Goal: Information Seeking & Learning: Learn about a topic

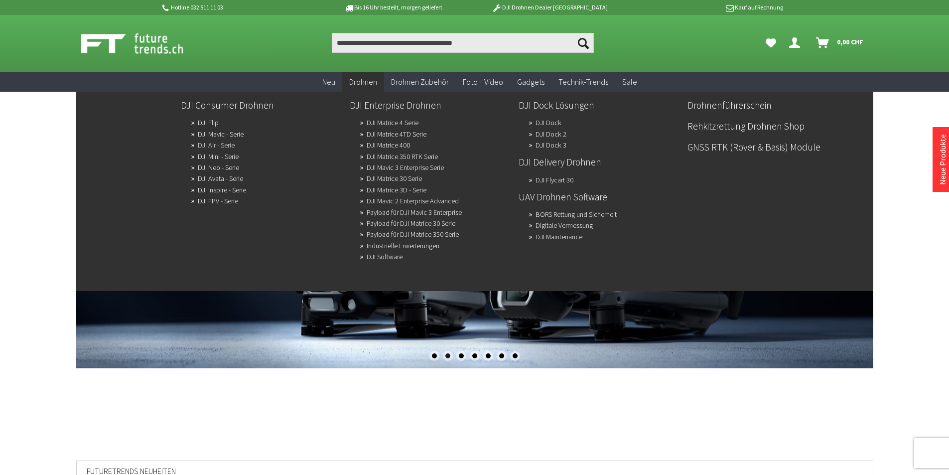
click at [219, 145] on link "DJI Air - Serie" at bounding box center [216, 145] width 37 height 14
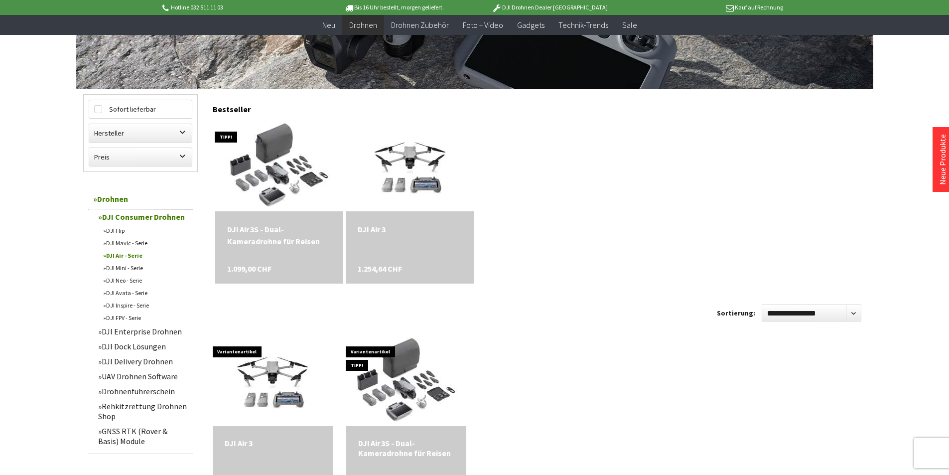
scroll to position [249, 0]
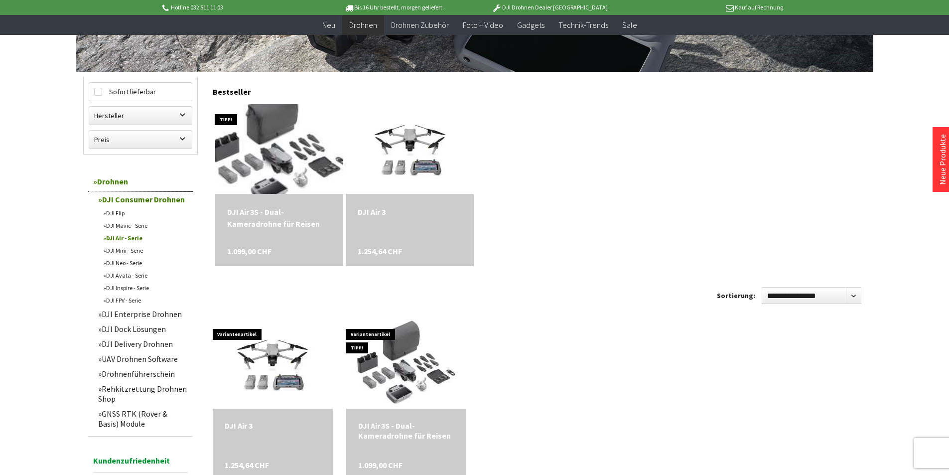
click at [268, 137] on img at bounding box center [279, 149] width 149 height 126
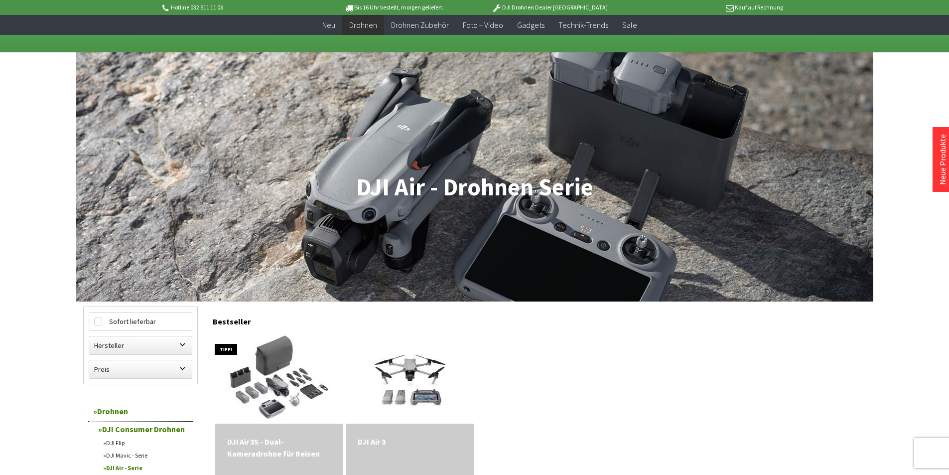
scroll to position [0, 0]
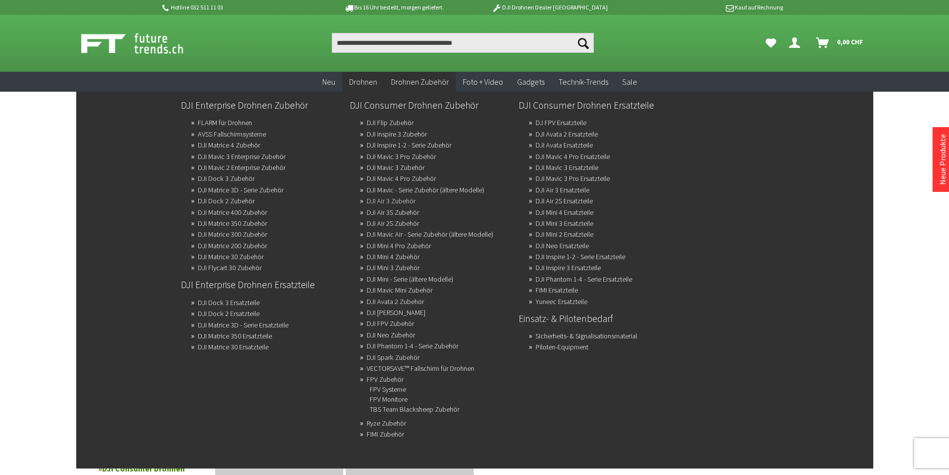
click at [408, 198] on link "DJI Air 3 Zubehör" at bounding box center [391, 201] width 49 height 14
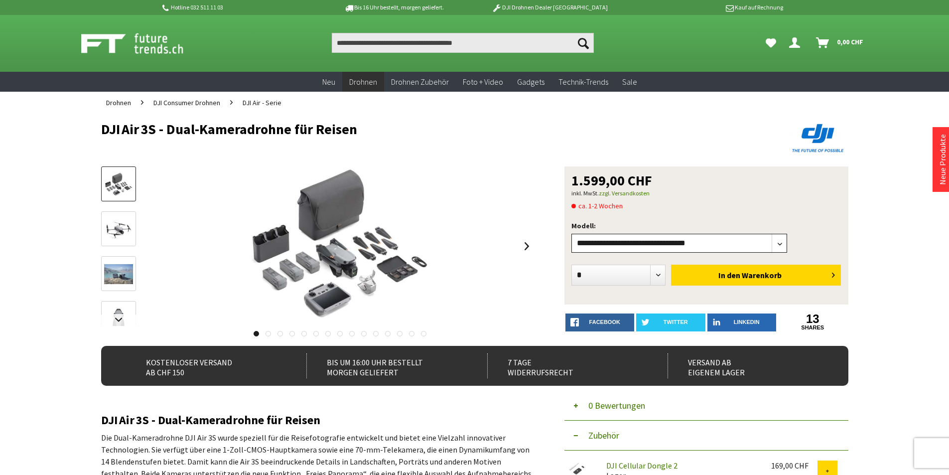
click at [731, 247] on select"] "**********" at bounding box center [680, 243] width 216 height 19
click at [556, 242] on div "**********" at bounding box center [475, 255] width 748 height 179
click at [530, 249] on link at bounding box center [527, 246] width 15 height 35
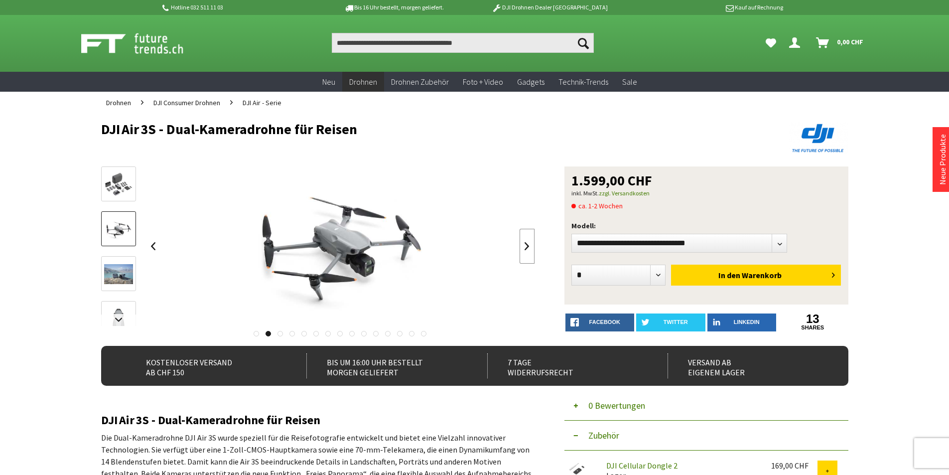
click at [530, 249] on link at bounding box center [527, 246] width 15 height 35
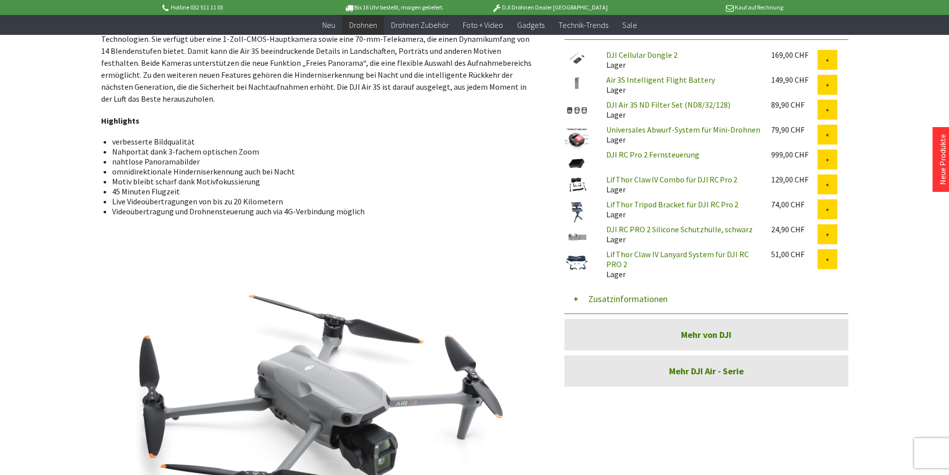
scroll to position [399, 0]
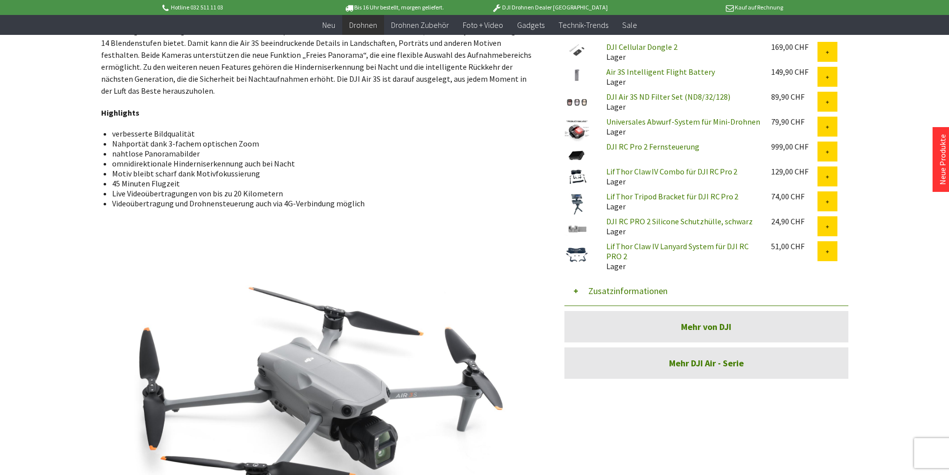
click at [618, 293] on button "Zusatzinformationen" at bounding box center [707, 291] width 284 height 30
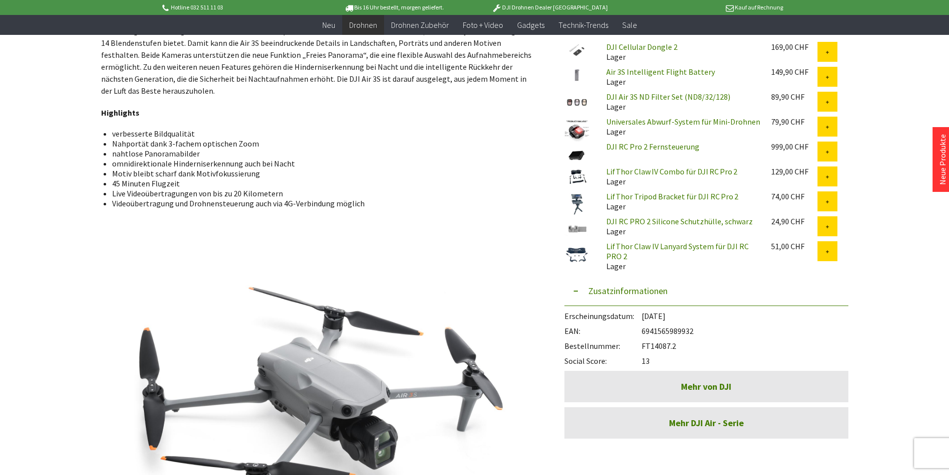
click at [616, 291] on button "Zusatzinformationen" at bounding box center [707, 291] width 284 height 30
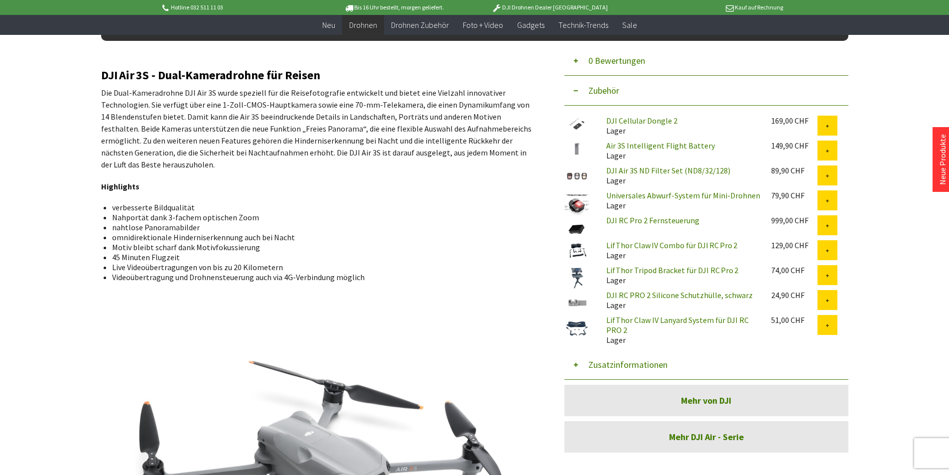
scroll to position [150, 0]
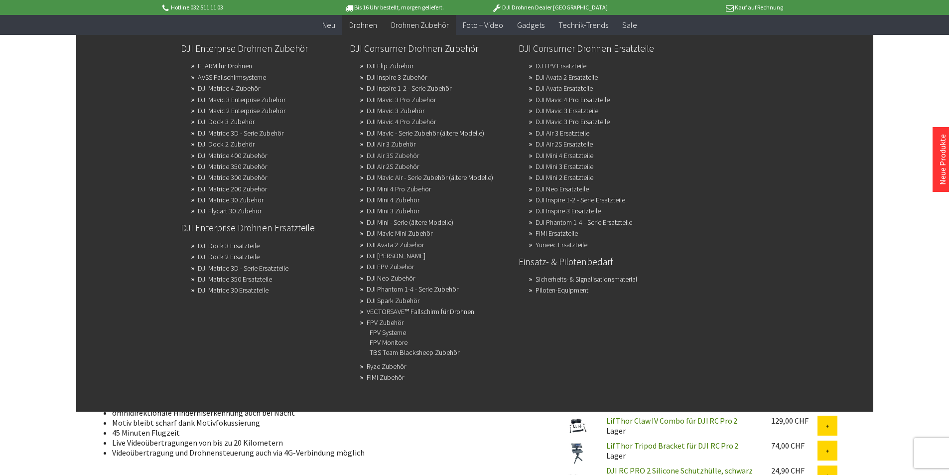
click at [409, 157] on link "DJI Air 3S Zubehör" at bounding box center [393, 156] width 52 height 14
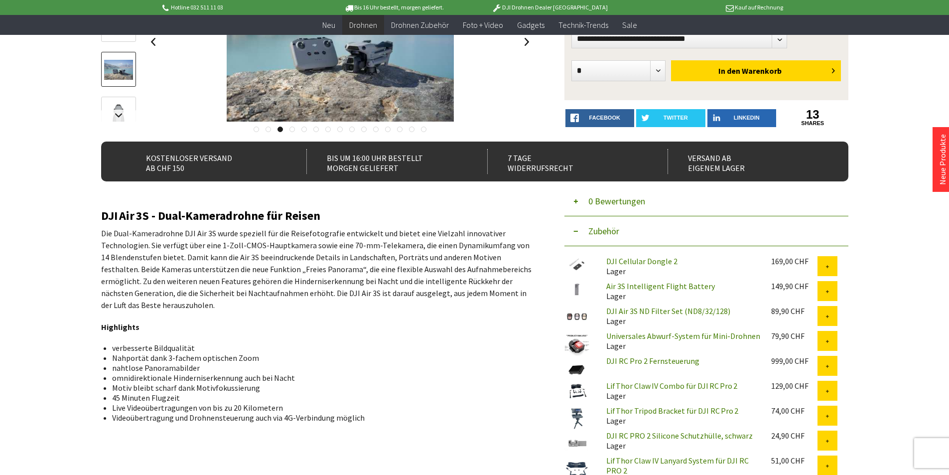
scroll to position [299, 0]
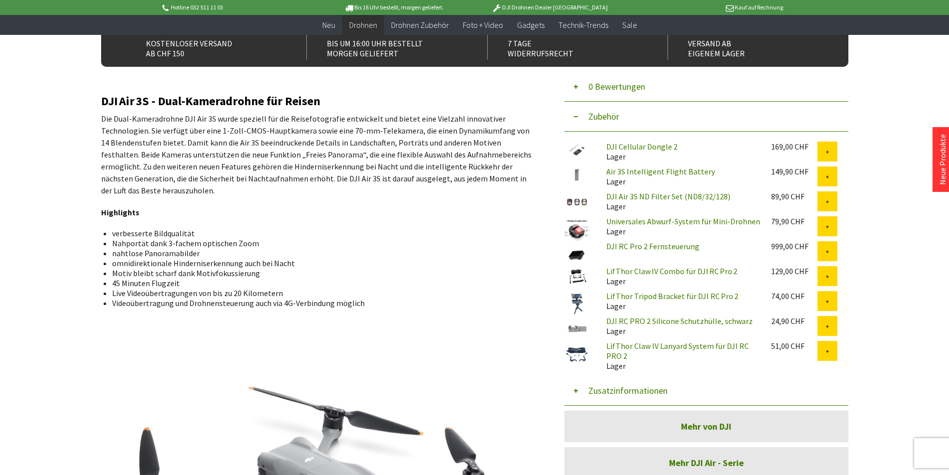
click at [652, 245] on link "DJI RC Pro 2 Fernsteuerung" at bounding box center [653, 246] width 93 height 10
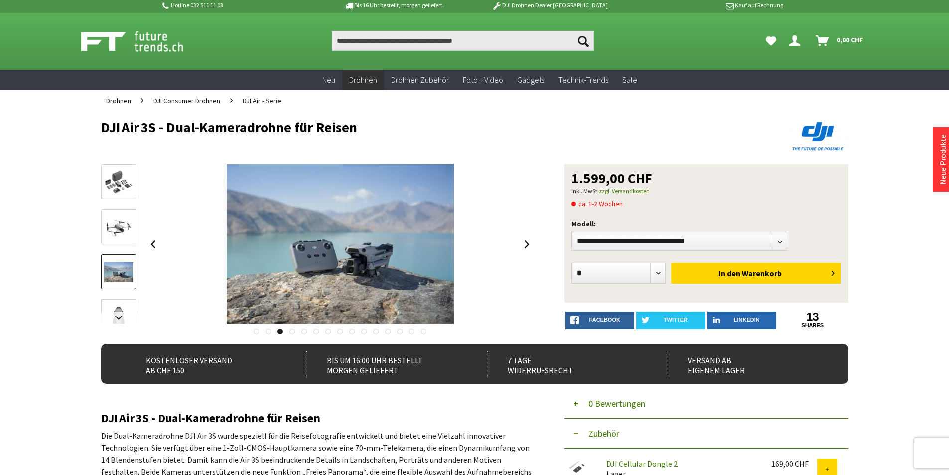
scroll to position [0, 0]
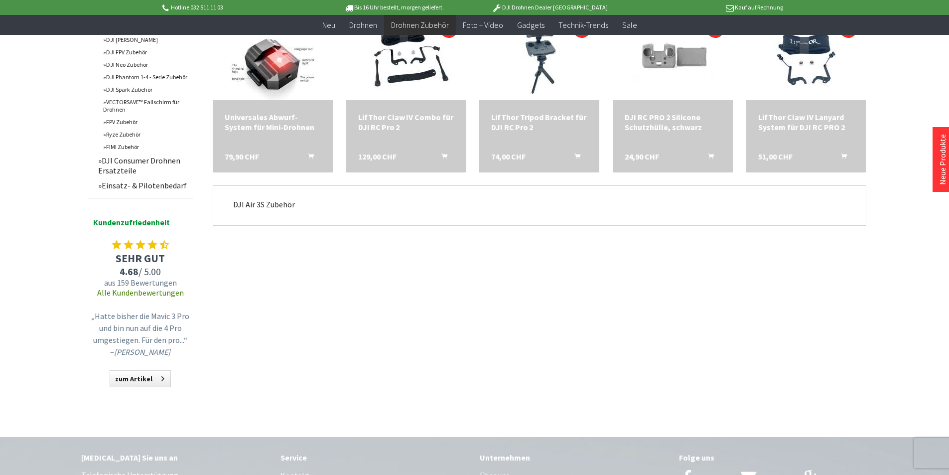
scroll to position [548, 0]
click at [282, 204] on p "DJI Air 3S Zubehör" at bounding box center [539, 203] width 613 height 12
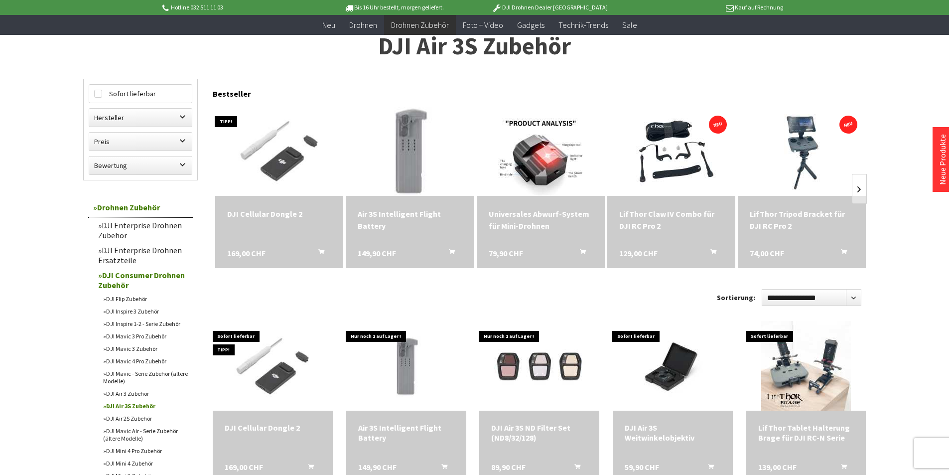
scroll to position [0, 0]
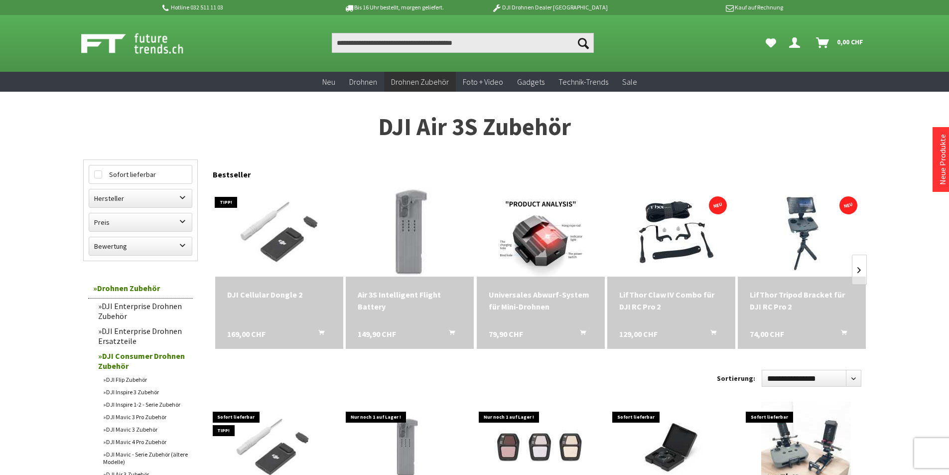
click at [423, 239] on img at bounding box center [409, 232] width 179 height 120
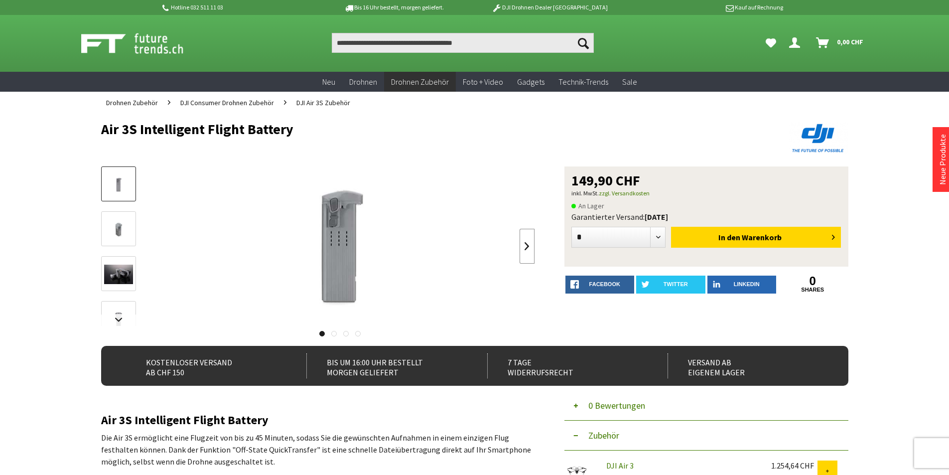
click at [526, 241] on link at bounding box center [527, 246] width 15 height 35
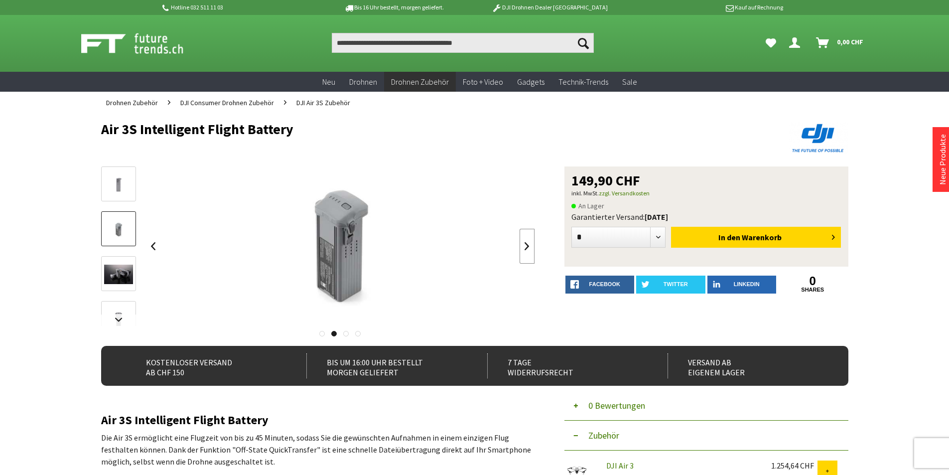
click at [526, 241] on link at bounding box center [527, 246] width 15 height 35
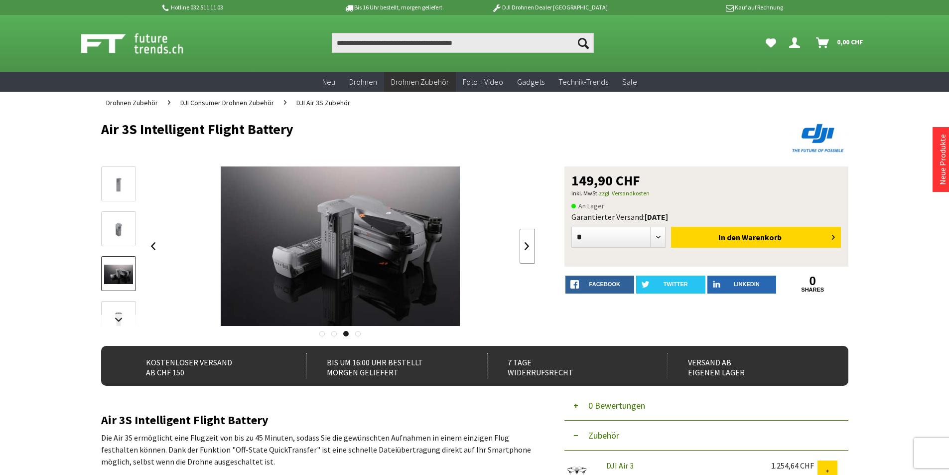
click at [526, 241] on link at bounding box center [527, 246] width 15 height 35
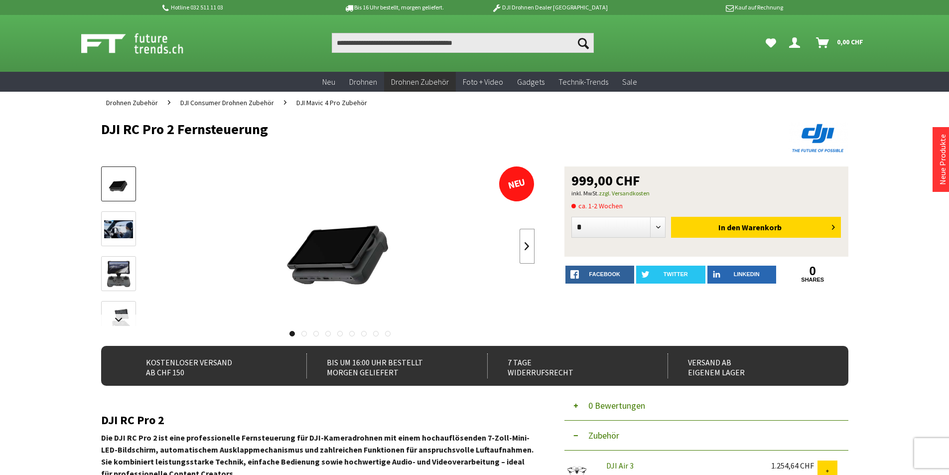
click at [521, 247] on link at bounding box center [527, 246] width 15 height 35
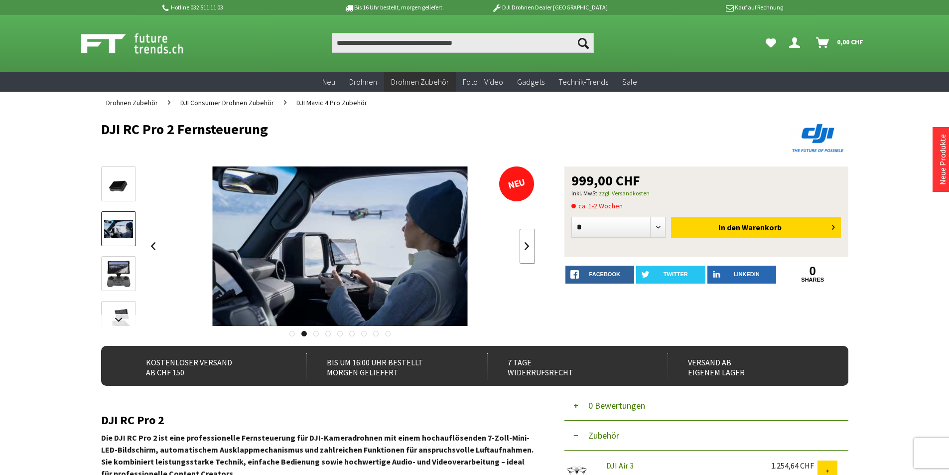
click at [521, 247] on link at bounding box center [527, 246] width 15 height 35
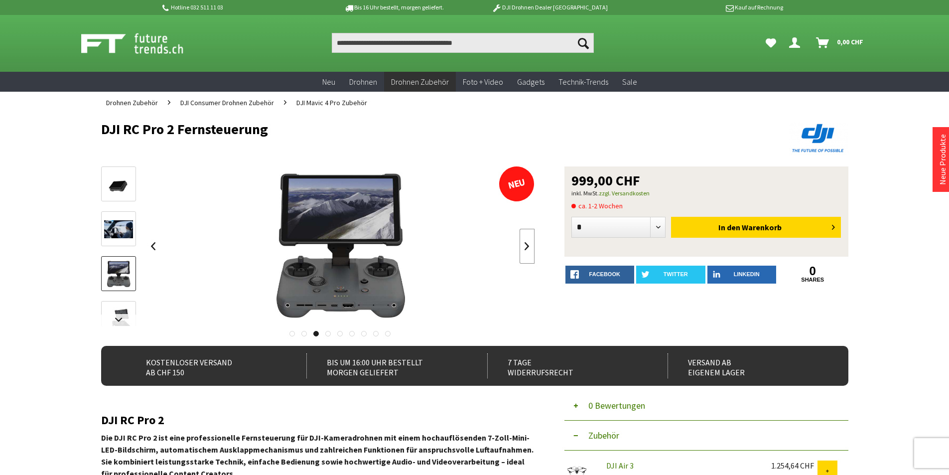
click at [523, 246] on link at bounding box center [527, 246] width 15 height 35
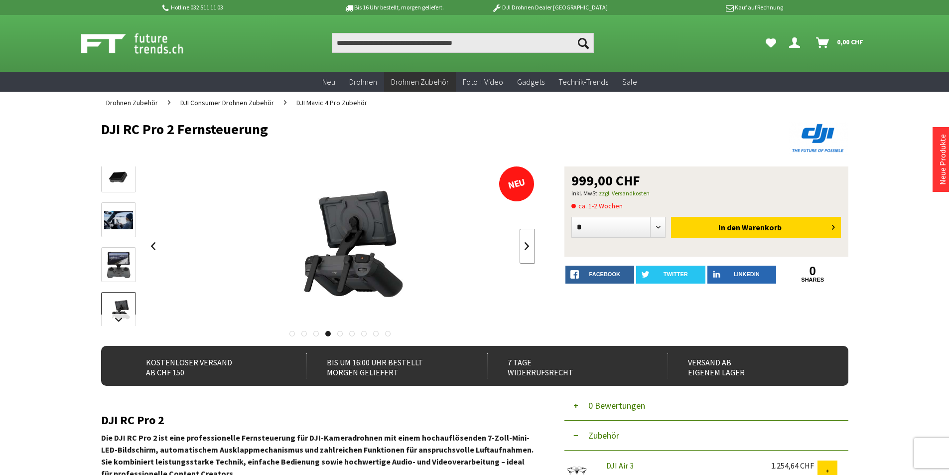
click at [524, 246] on link at bounding box center [527, 246] width 15 height 35
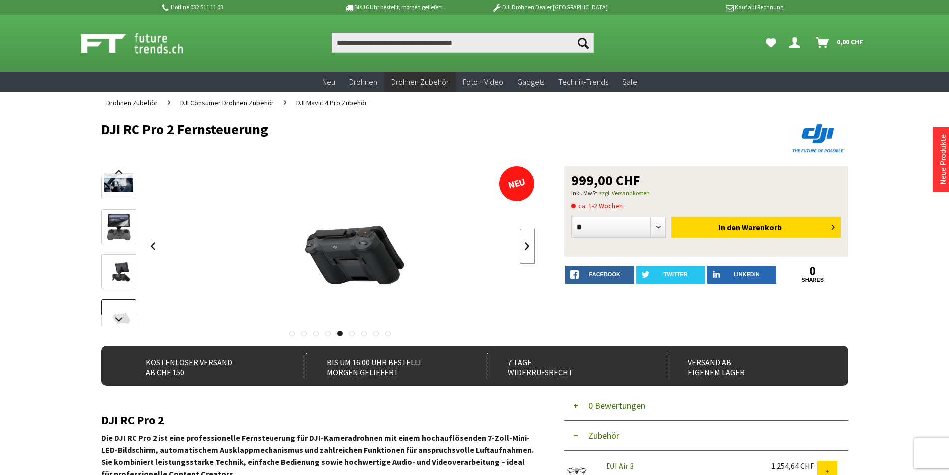
click at [524, 246] on link at bounding box center [527, 246] width 15 height 35
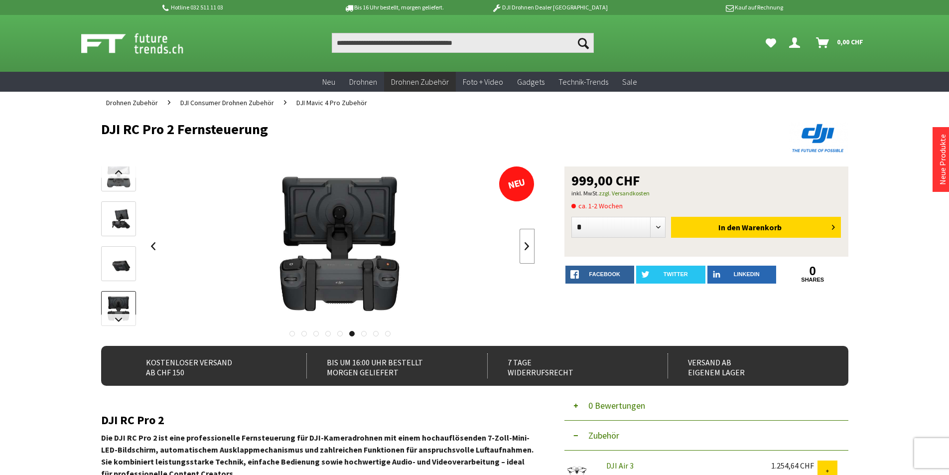
click at [524, 246] on link at bounding box center [527, 246] width 15 height 35
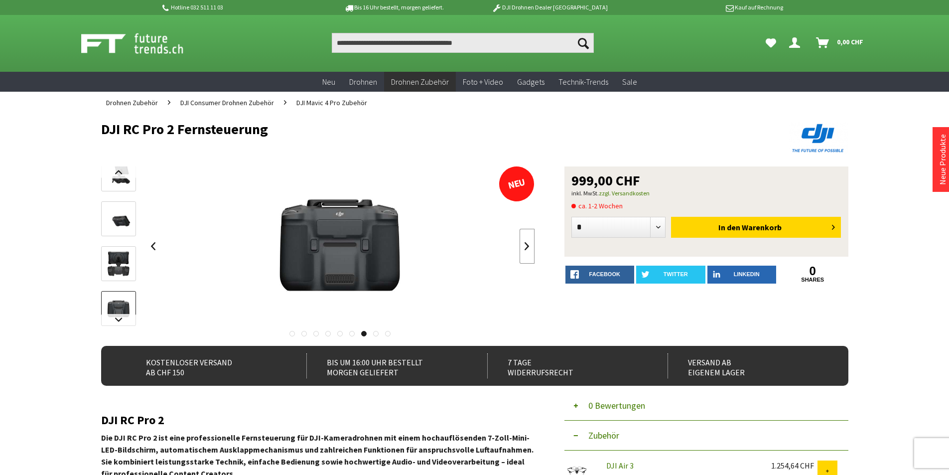
click at [524, 246] on link at bounding box center [527, 246] width 15 height 35
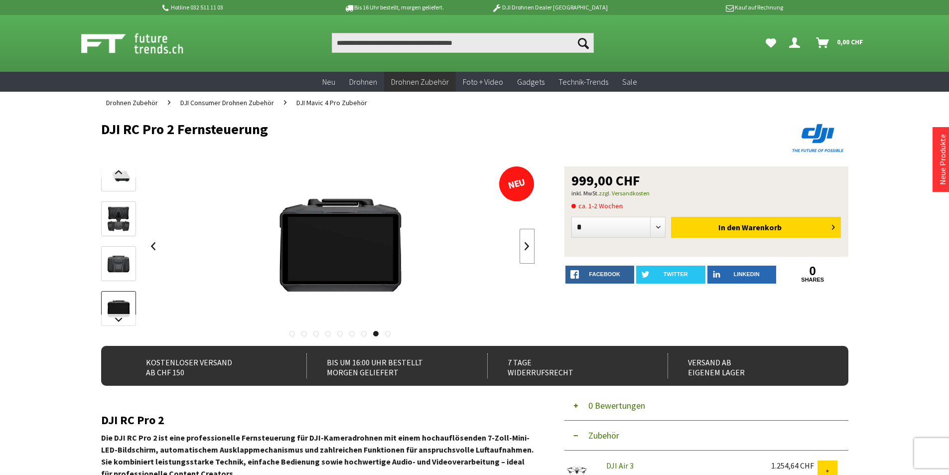
click at [524, 246] on link at bounding box center [527, 246] width 15 height 35
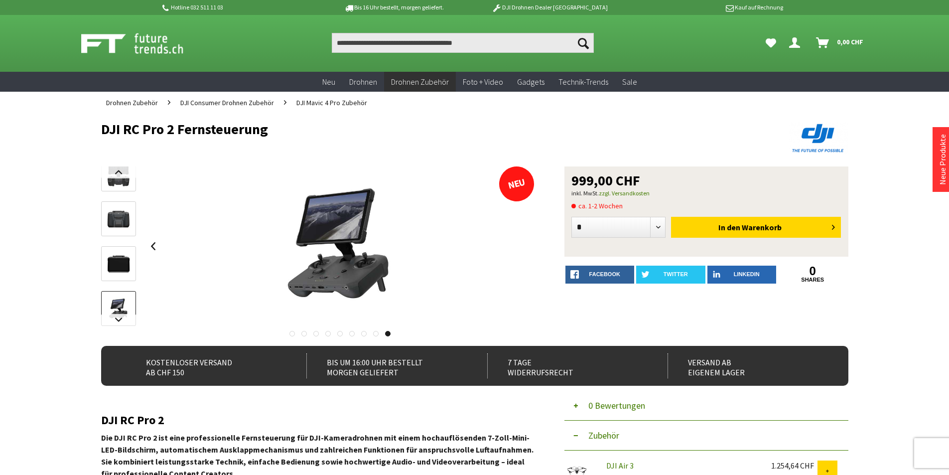
click at [524, 246] on div at bounding box center [340, 245] width 389 height 159
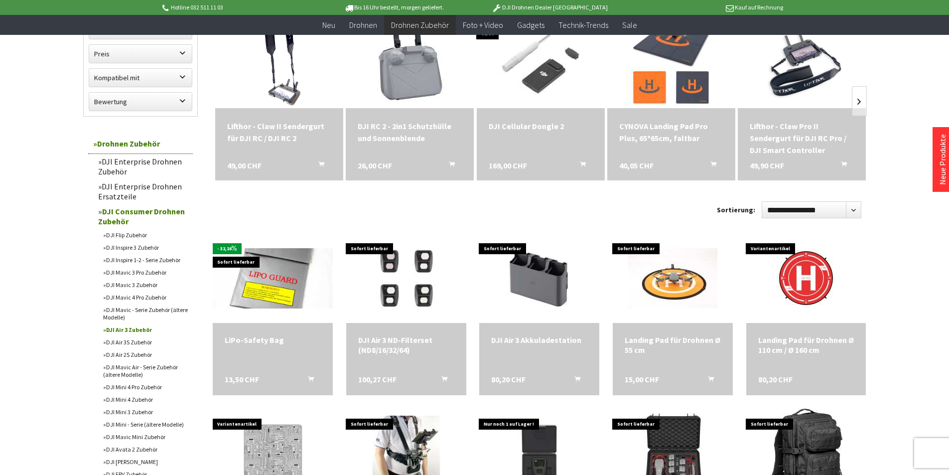
scroll to position [150, 0]
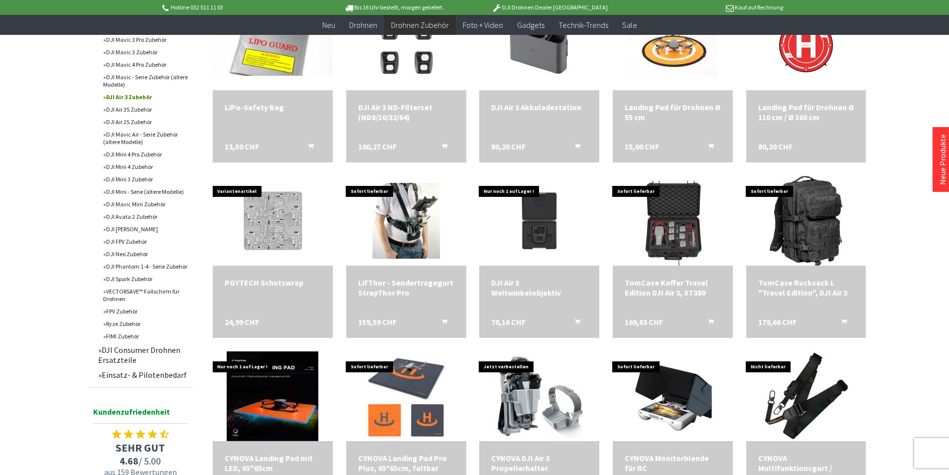
scroll to position [399, 0]
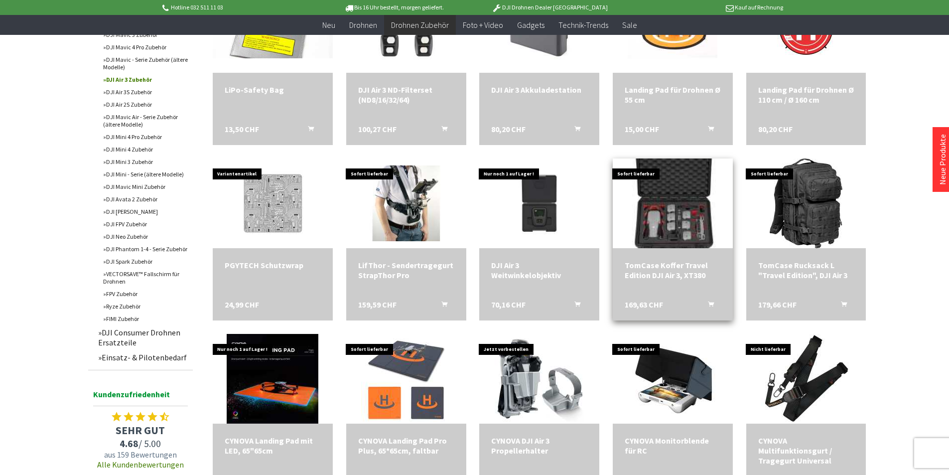
click at [695, 230] on img at bounding box center [673, 204] width 126 height 126
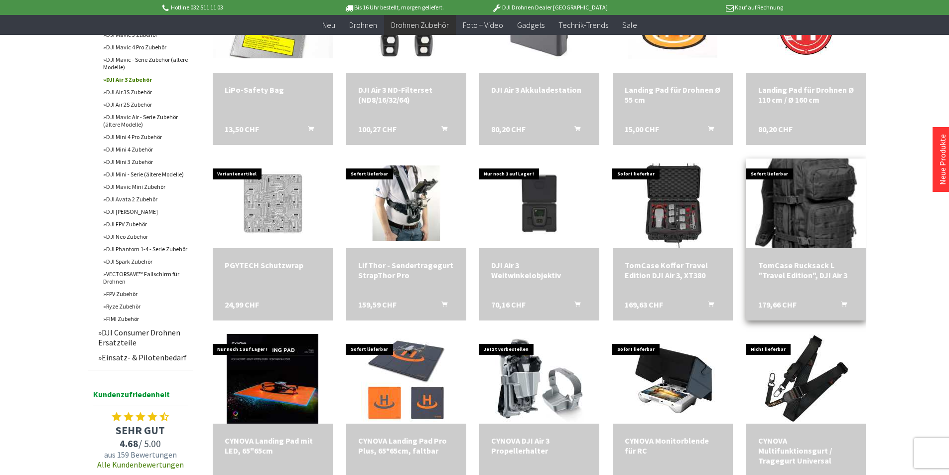
click at [828, 226] on img at bounding box center [807, 204] width 102 height 126
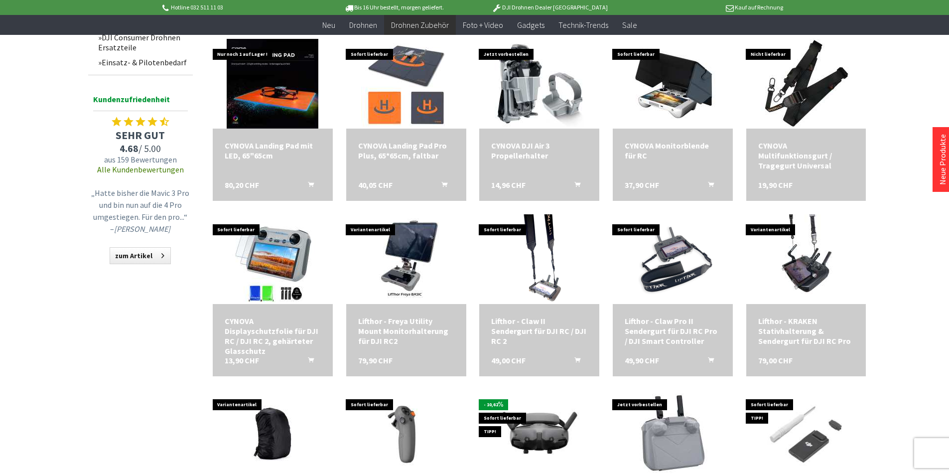
scroll to position [698, 0]
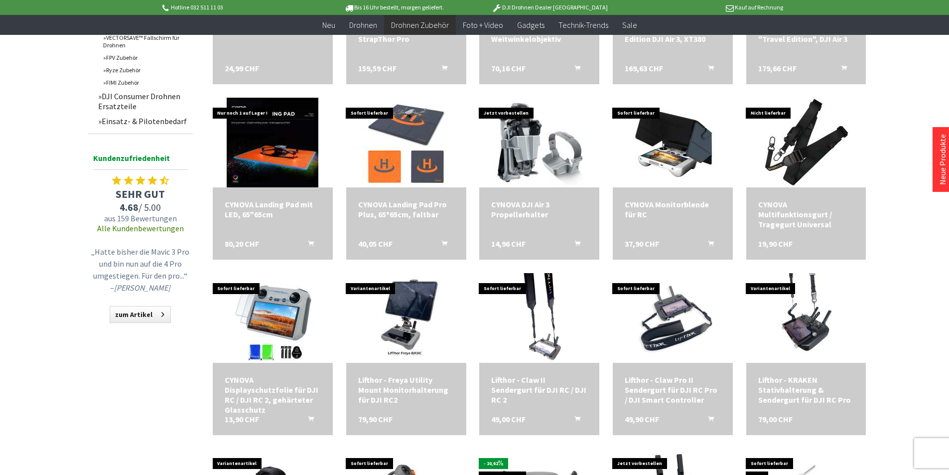
scroll to position [498, 0]
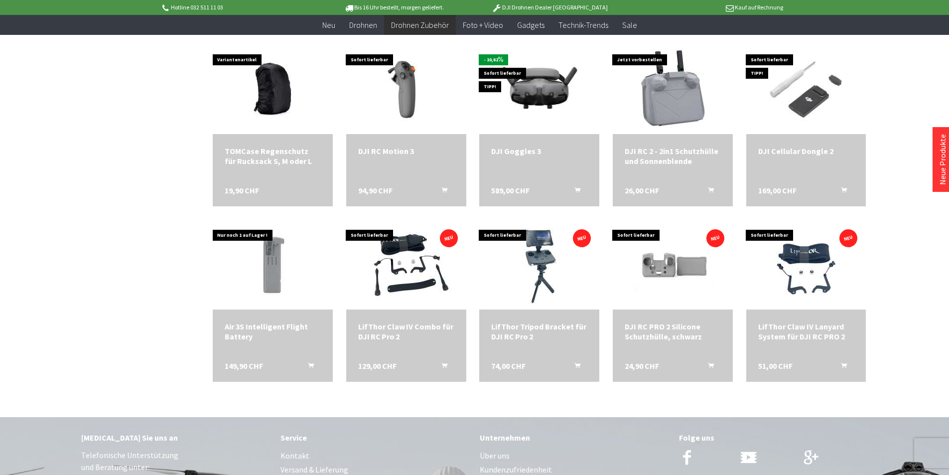
scroll to position [1047, 0]
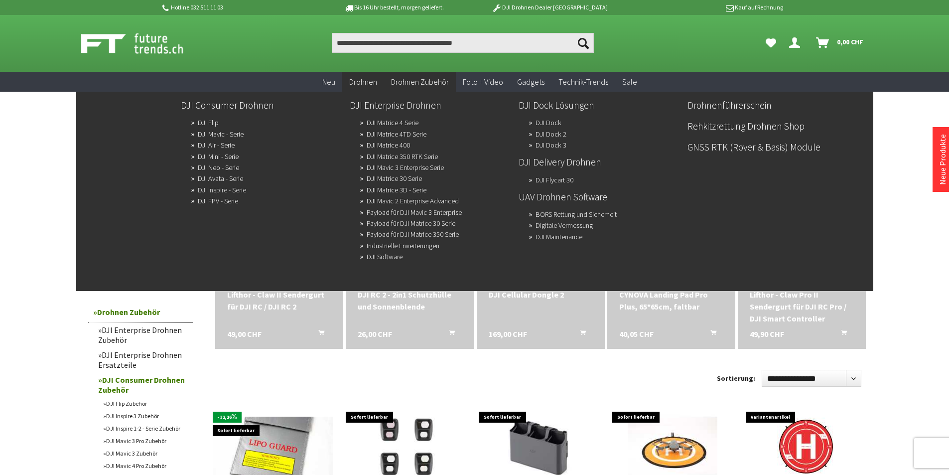
click at [239, 190] on link "DJI Inspire - Serie" at bounding box center [222, 190] width 48 height 14
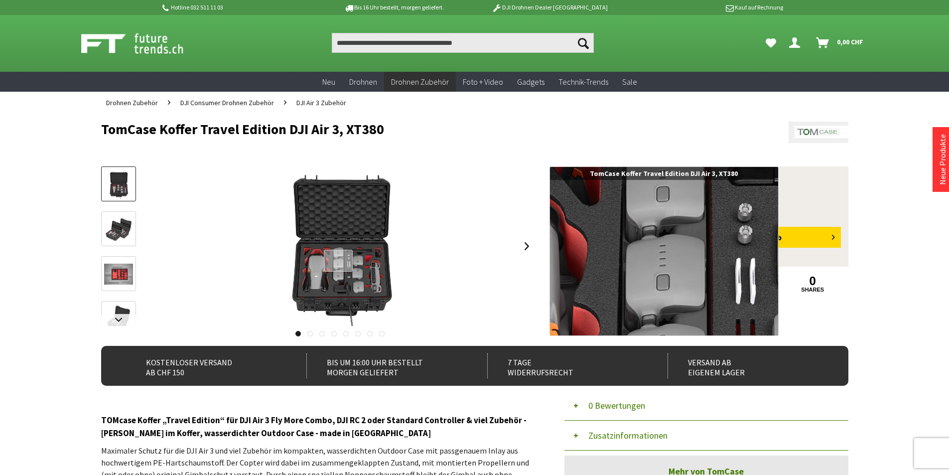
click at [338, 261] on div at bounding box center [338, 261] width 29 height 22
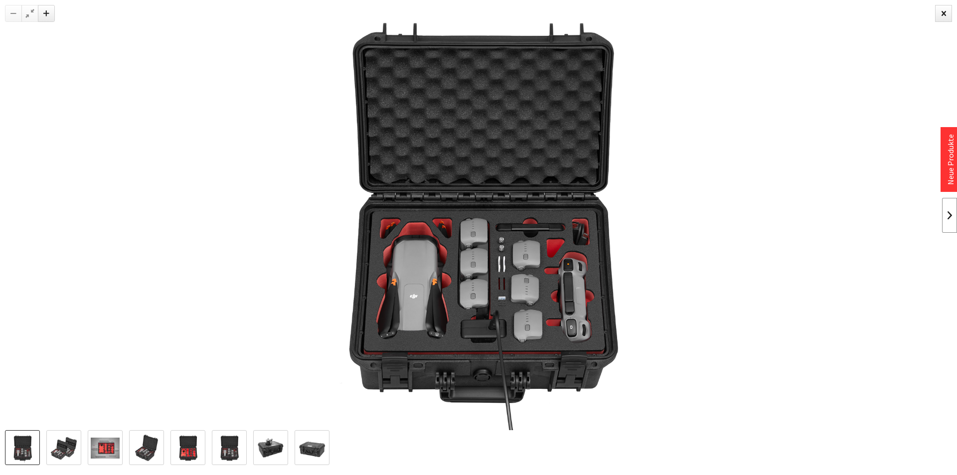
click at [945, 213] on link at bounding box center [949, 215] width 15 height 35
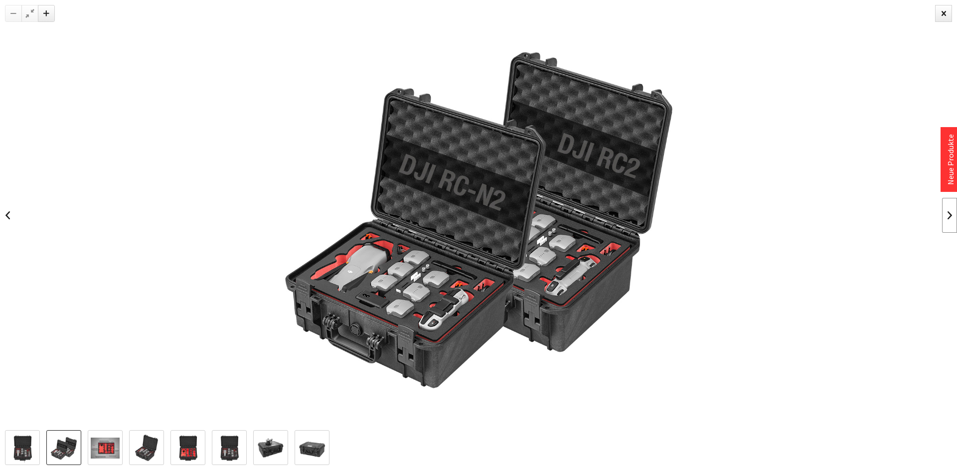
click at [945, 213] on link at bounding box center [949, 215] width 15 height 35
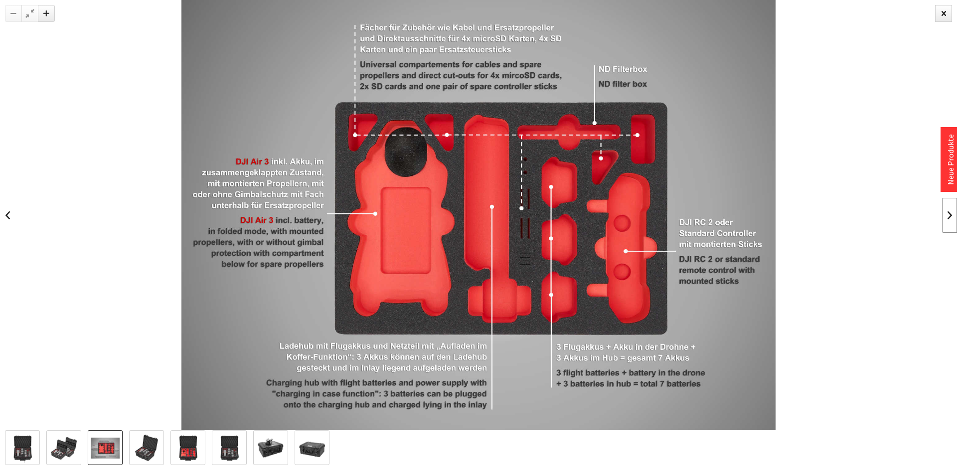
click at [945, 213] on link at bounding box center [949, 215] width 15 height 35
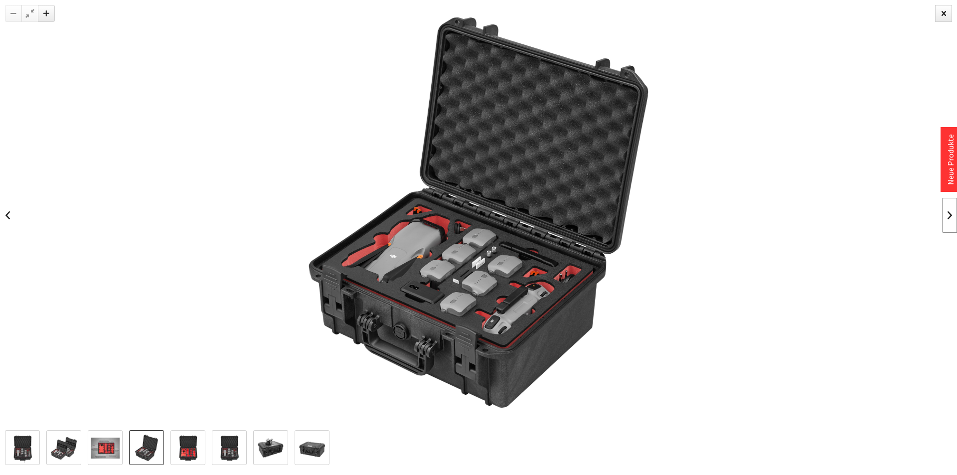
click at [945, 213] on link at bounding box center [949, 215] width 15 height 35
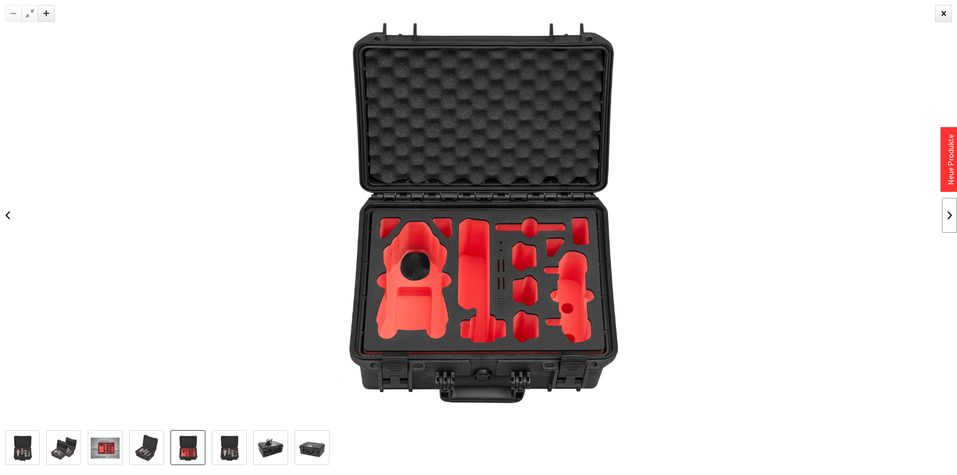
click at [945, 213] on link at bounding box center [949, 215] width 15 height 35
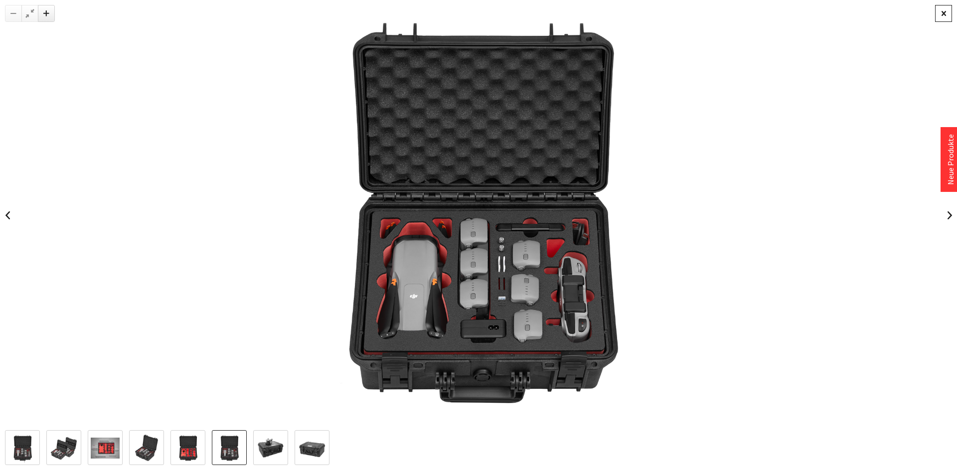
click at [937, 12] on div at bounding box center [943, 13] width 17 height 17
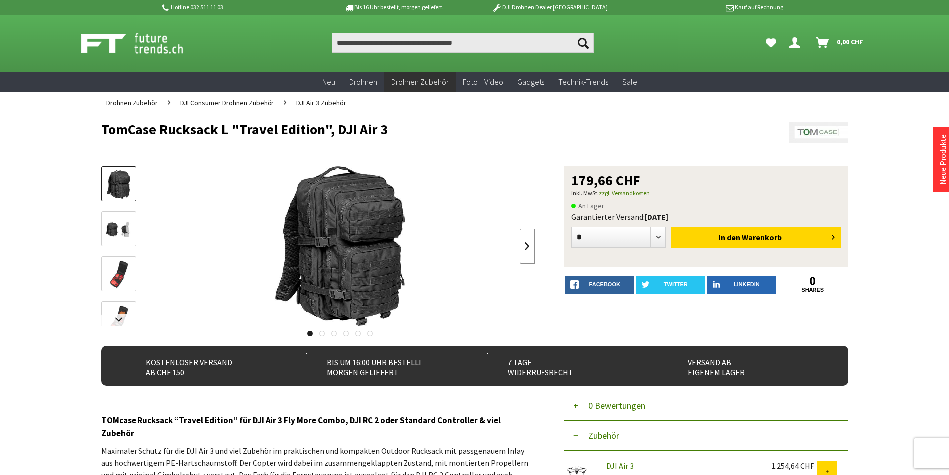
click at [521, 243] on link at bounding box center [527, 246] width 15 height 35
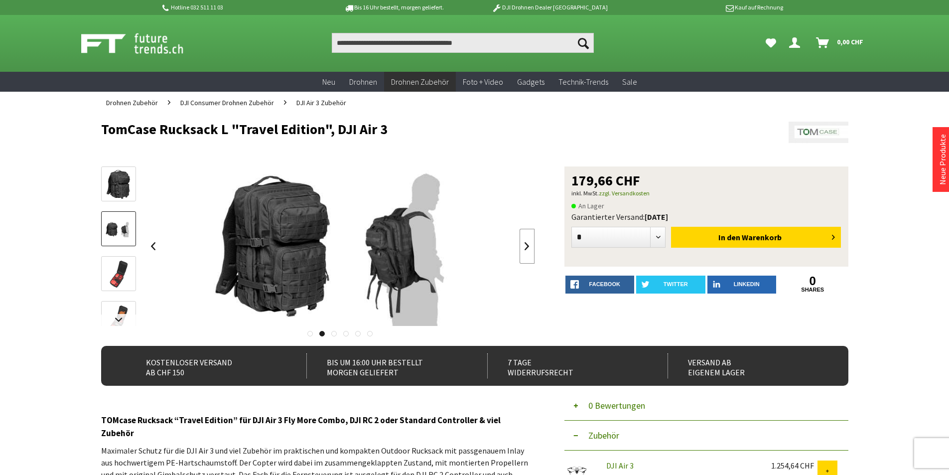
click at [521, 243] on link at bounding box center [527, 246] width 15 height 35
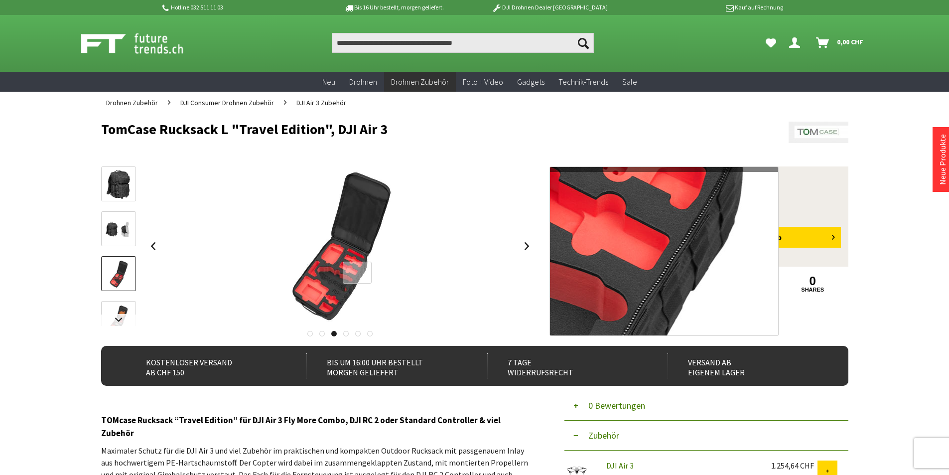
click at [357, 273] on div at bounding box center [357, 273] width 29 height 22
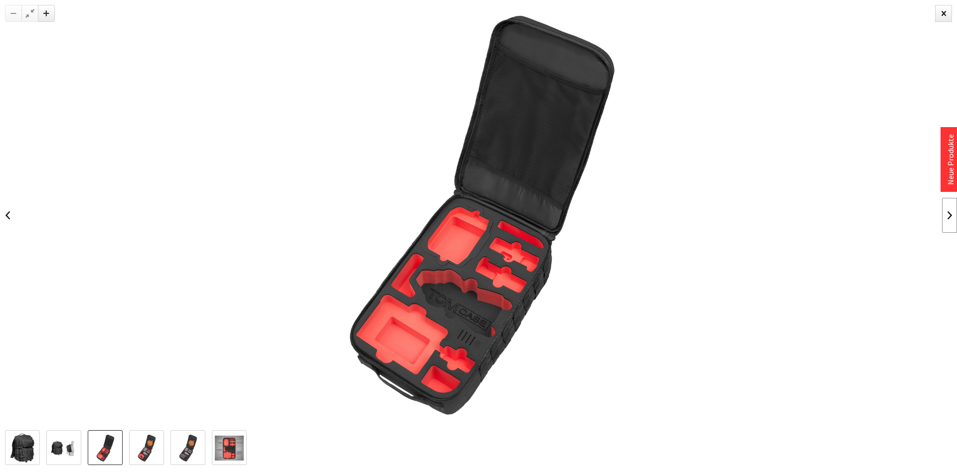
click at [949, 214] on link at bounding box center [949, 215] width 15 height 35
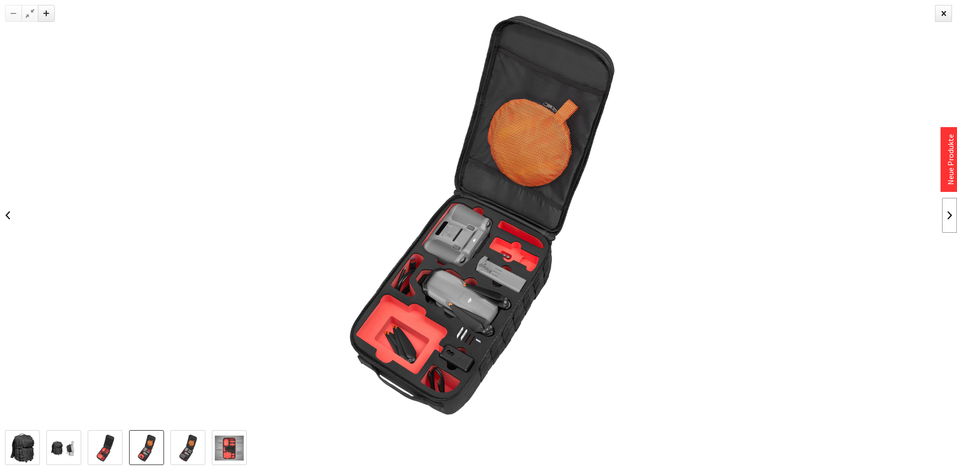
click at [949, 214] on link at bounding box center [949, 215] width 15 height 35
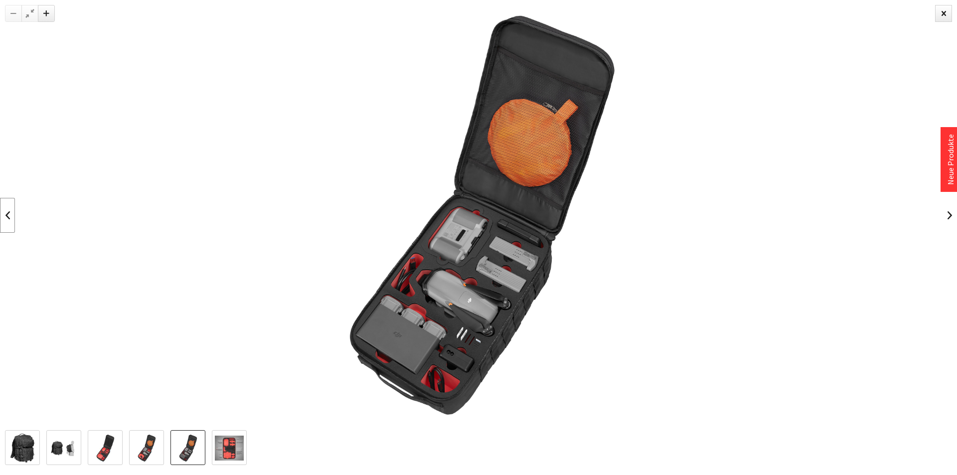
click at [6, 208] on link at bounding box center [7, 215] width 15 height 35
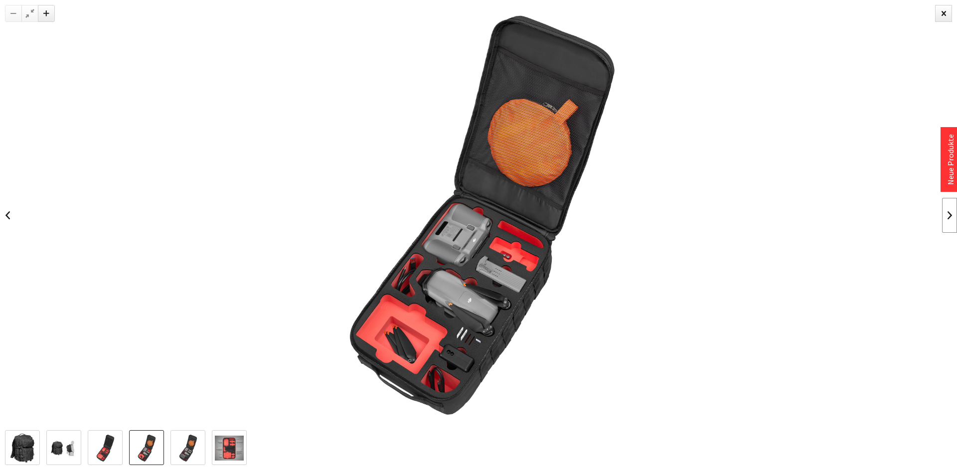
click at [949, 221] on link at bounding box center [949, 215] width 15 height 35
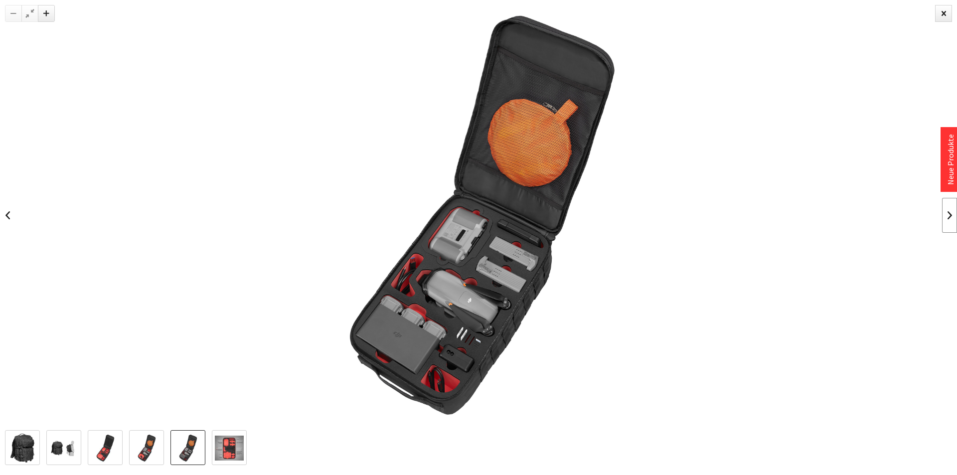
click at [949, 221] on link at bounding box center [949, 215] width 15 height 35
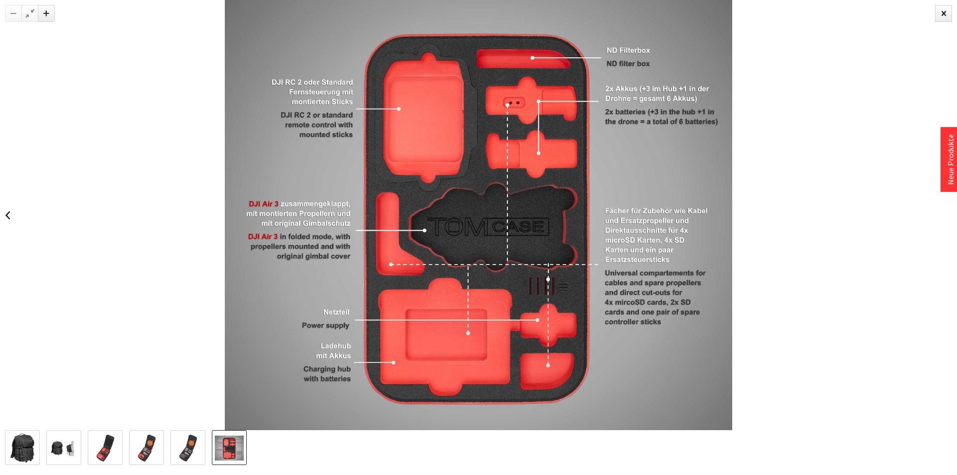
click at [949, 221] on div at bounding box center [478, 215] width 957 height 430
click at [943, 10] on div at bounding box center [943, 13] width 17 height 17
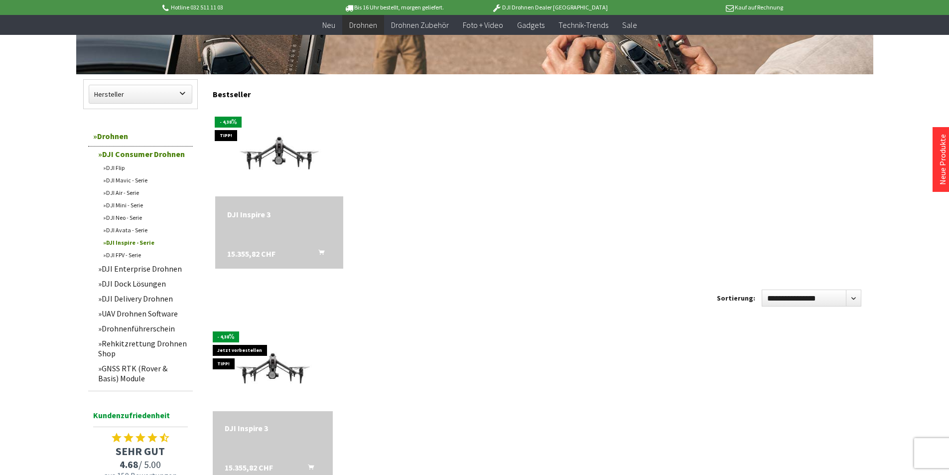
scroll to position [249, 0]
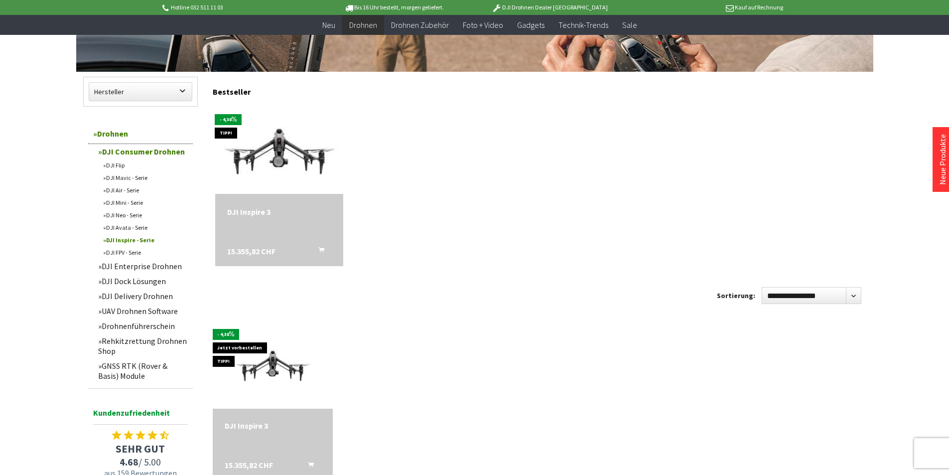
click at [292, 154] on img at bounding box center [278, 148] width 179 height 101
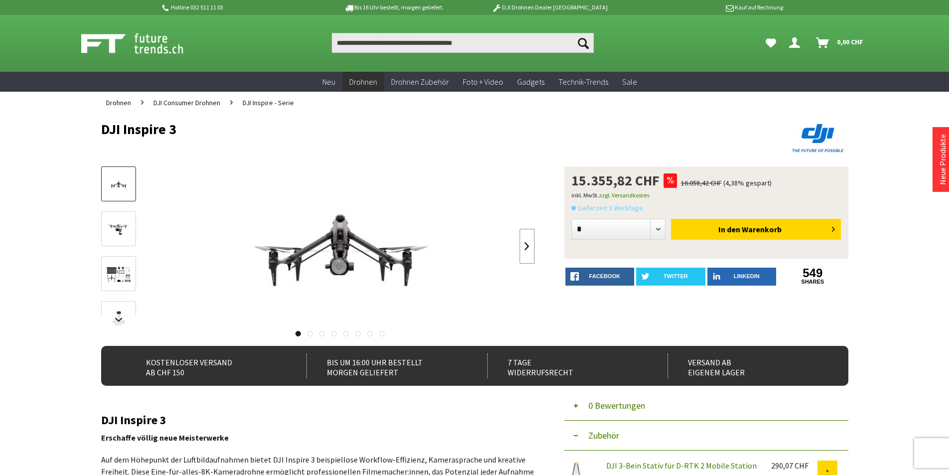
click at [531, 239] on link at bounding box center [527, 246] width 15 height 35
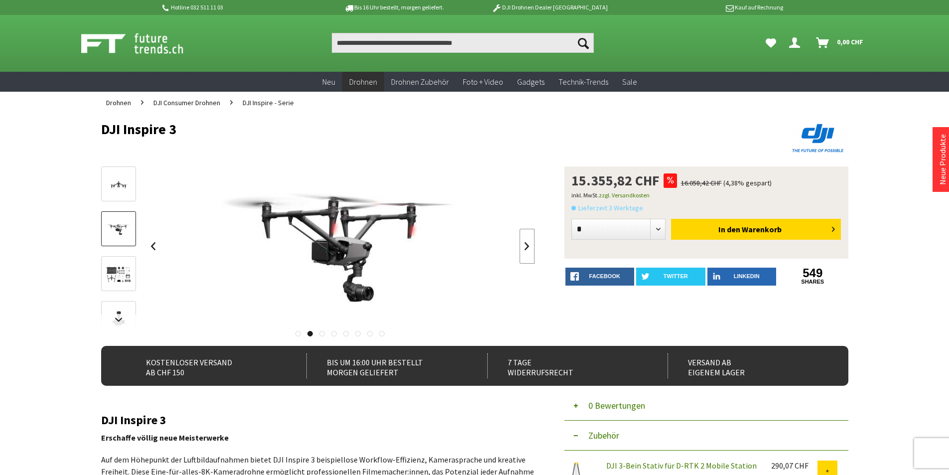
click at [531, 239] on link at bounding box center [527, 246] width 15 height 35
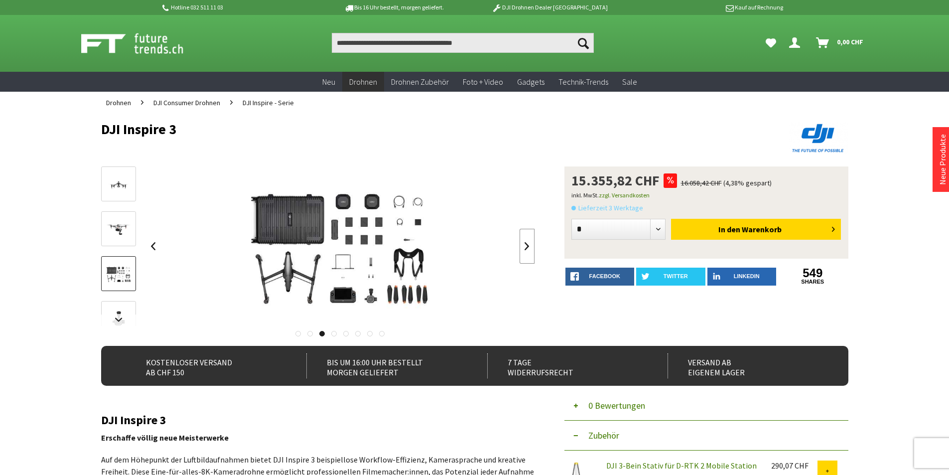
click at [531, 239] on link at bounding box center [527, 246] width 15 height 35
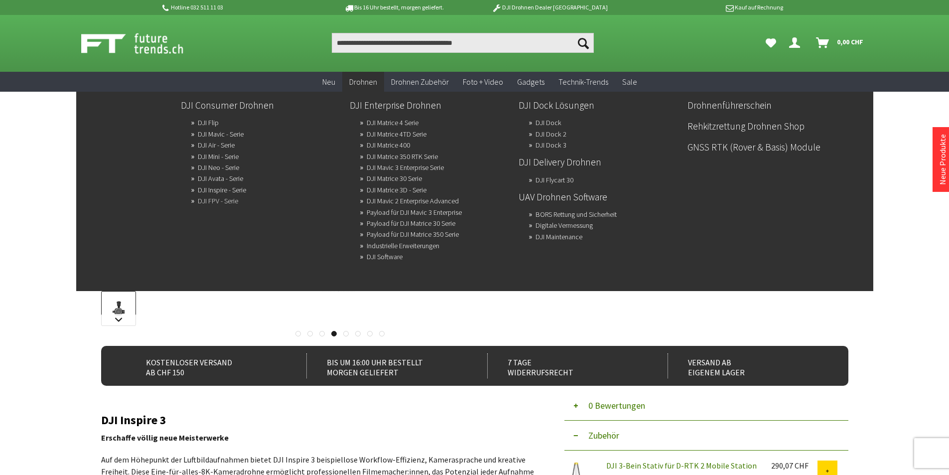
click at [212, 200] on link "DJI FPV - Serie" at bounding box center [218, 201] width 40 height 14
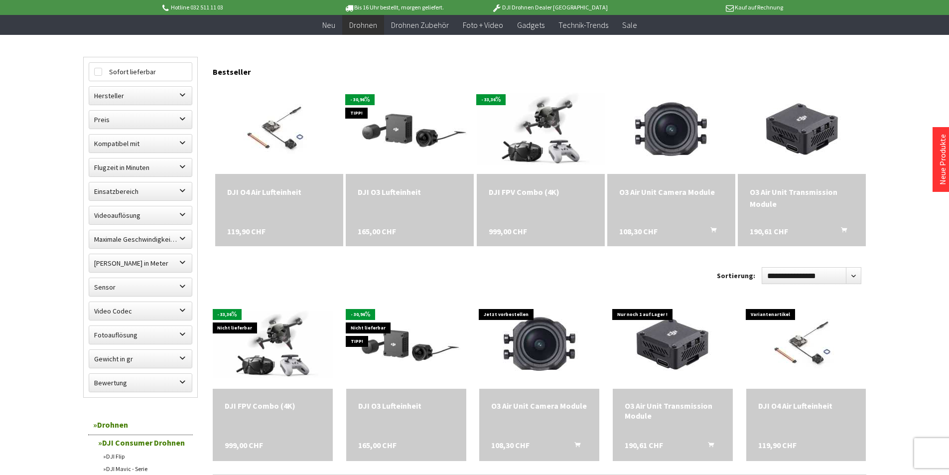
scroll to position [299, 0]
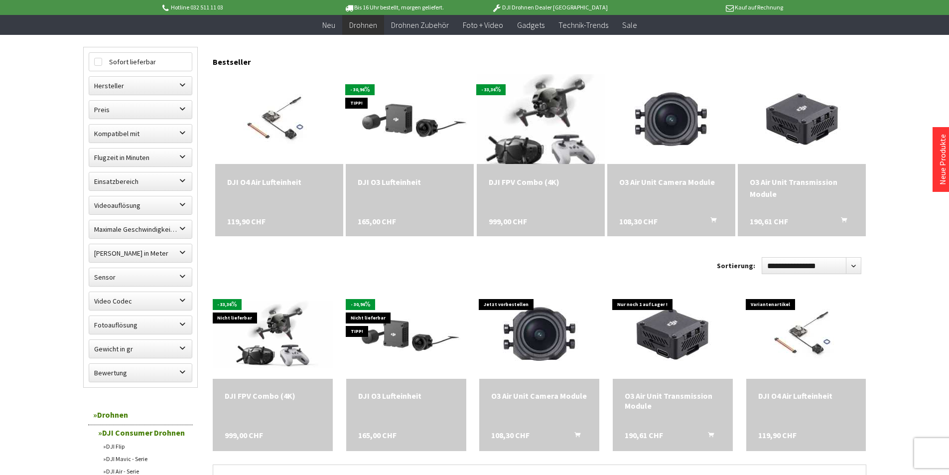
click at [547, 119] on img at bounding box center [540, 118] width 179 height 101
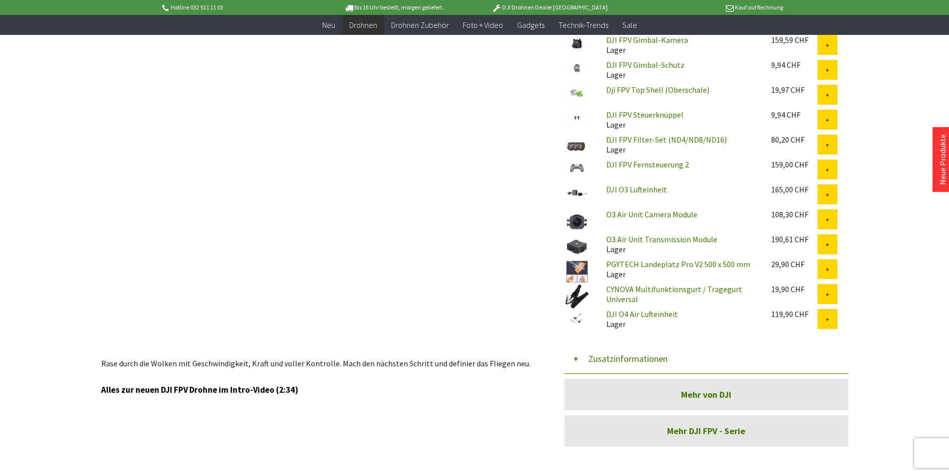
scroll to position [698, 0]
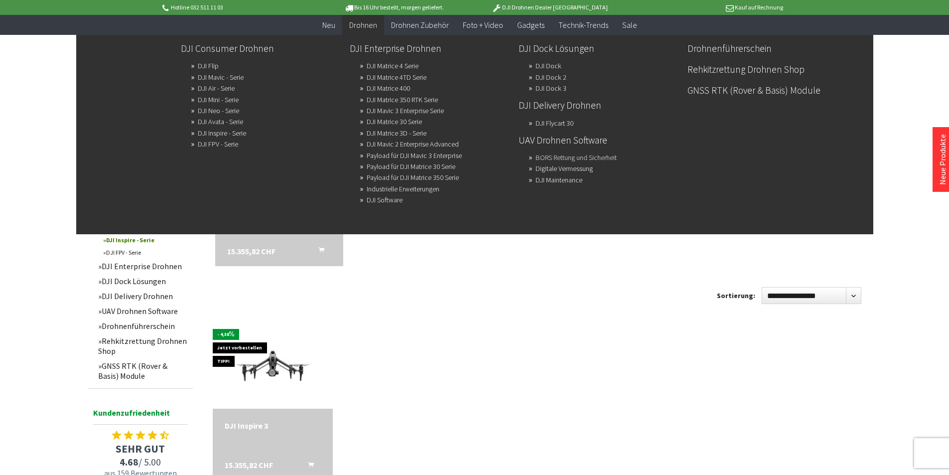
click at [610, 156] on link "BORS Rettung und Sicherheit" at bounding box center [576, 158] width 81 height 14
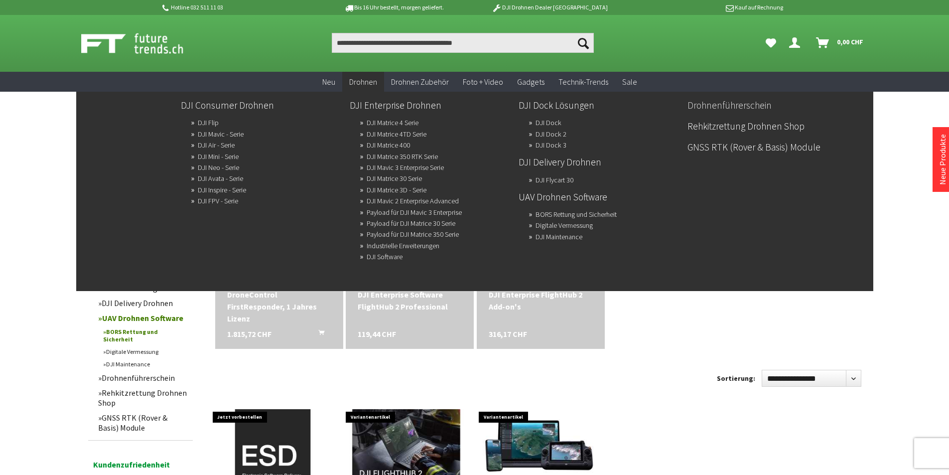
click at [725, 106] on link "Drohnenführerschein" at bounding box center [768, 105] width 161 height 17
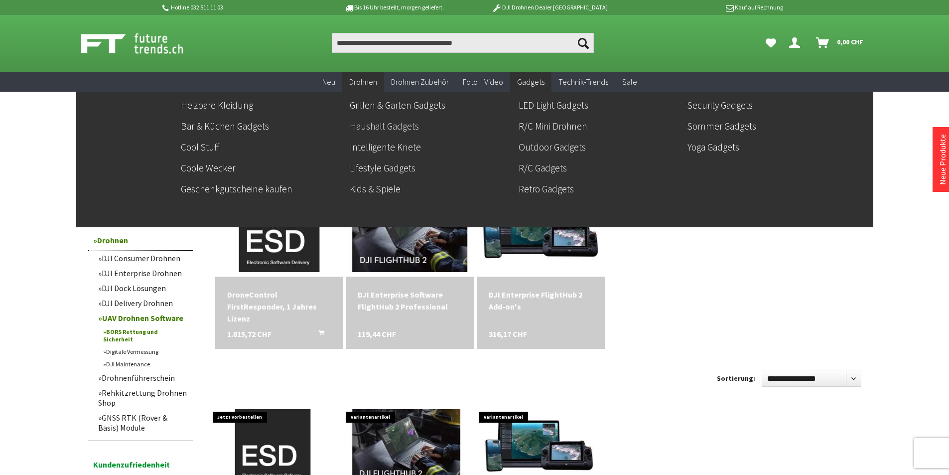
click at [409, 127] on link "Haushalt Gadgets" at bounding box center [430, 126] width 161 height 17
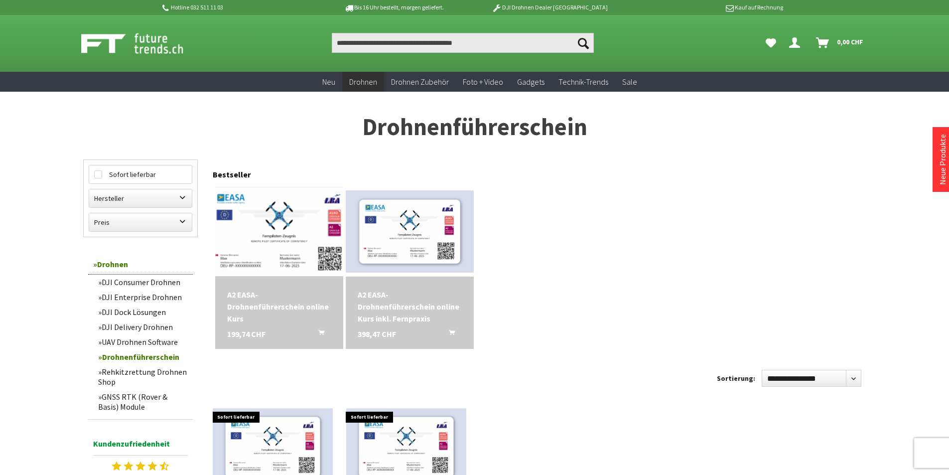
click at [283, 224] on img at bounding box center [278, 231] width 179 height 115
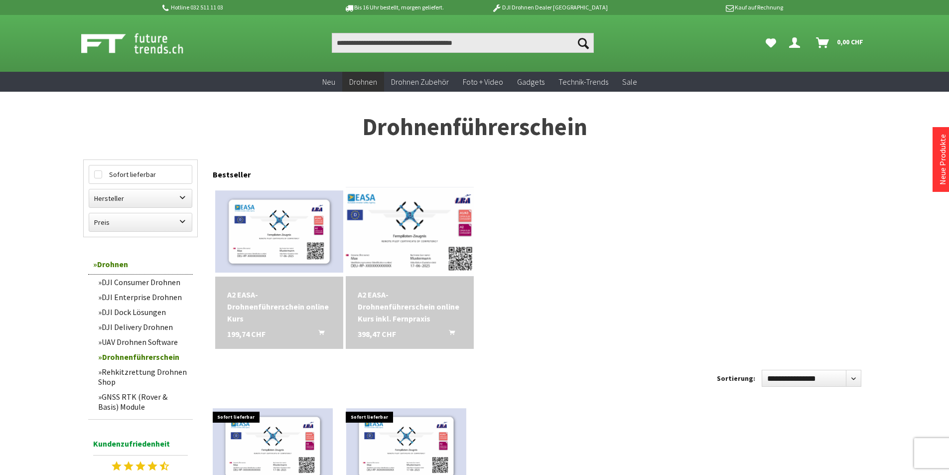
click at [431, 231] on img at bounding box center [409, 231] width 179 height 115
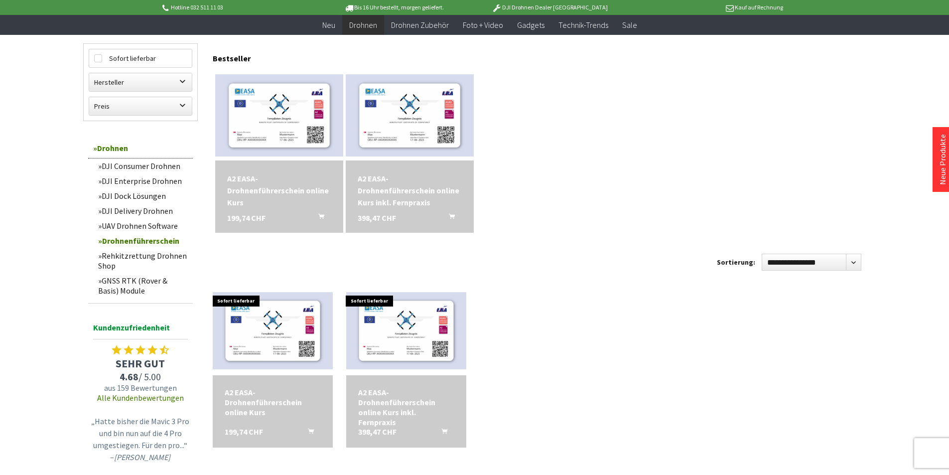
scroll to position [100, 0]
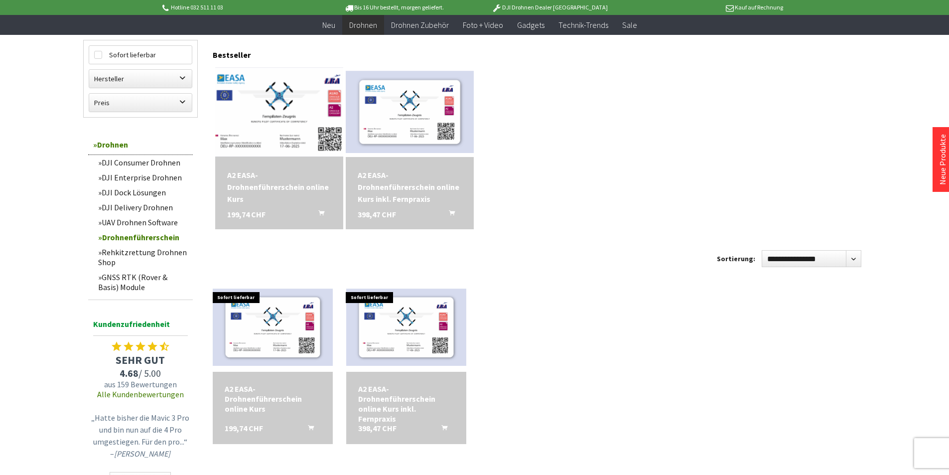
click at [282, 107] on img at bounding box center [278, 111] width 179 height 115
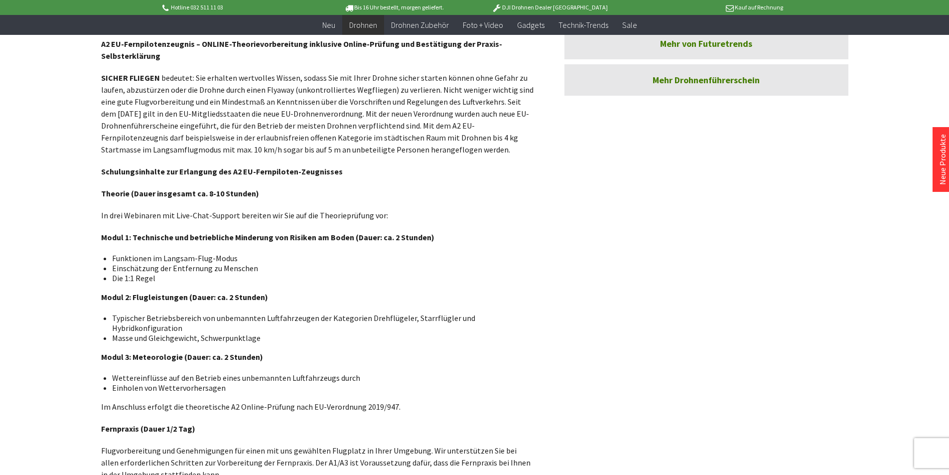
scroll to position [548, 0]
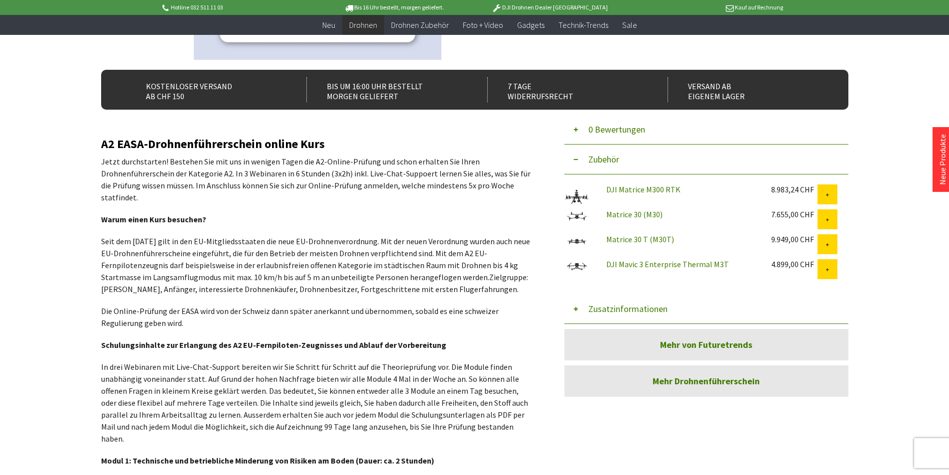
scroll to position [249, 0]
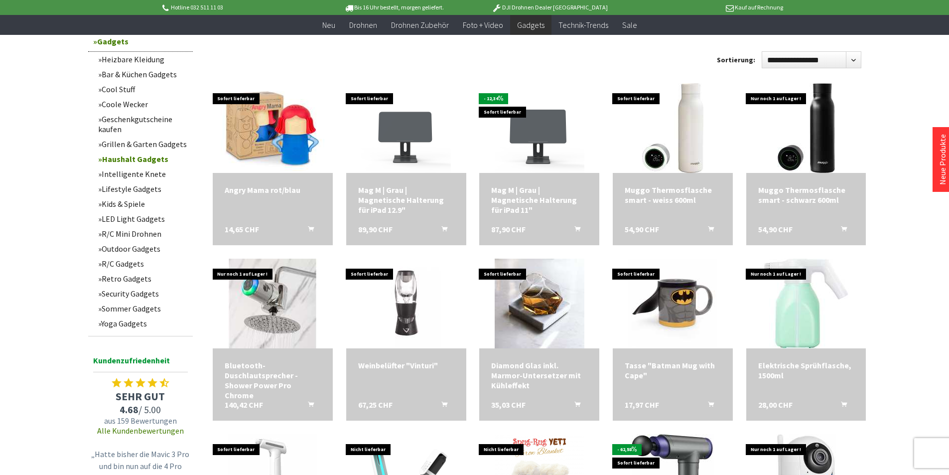
scroll to position [299, 0]
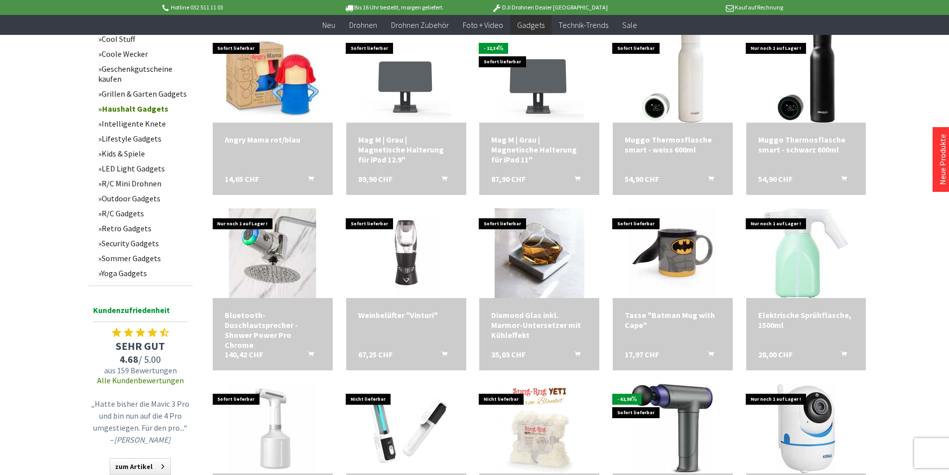
scroll to position [1, 0]
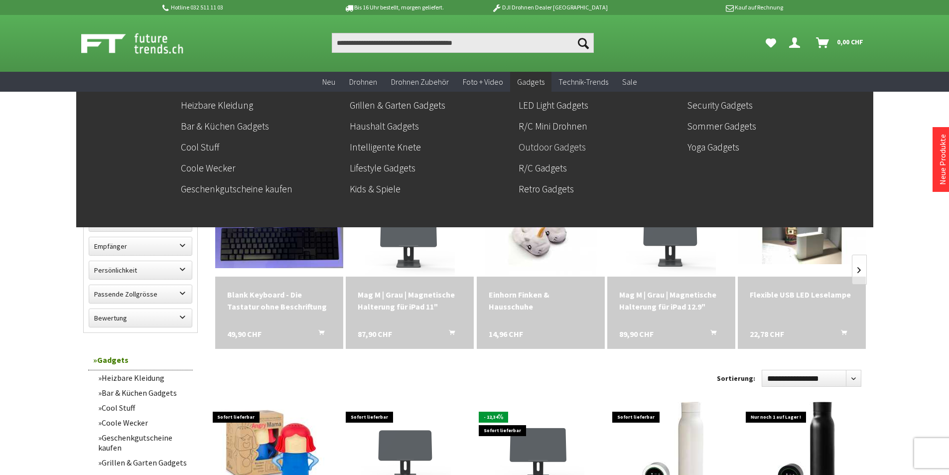
click at [555, 149] on link "Outdoor Gadgets" at bounding box center [599, 147] width 161 height 17
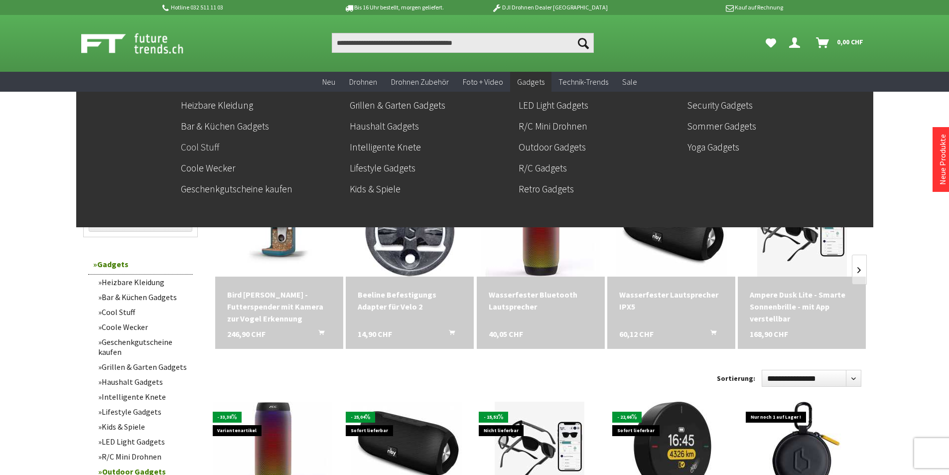
click at [195, 146] on link "Cool Stuff" at bounding box center [261, 147] width 161 height 17
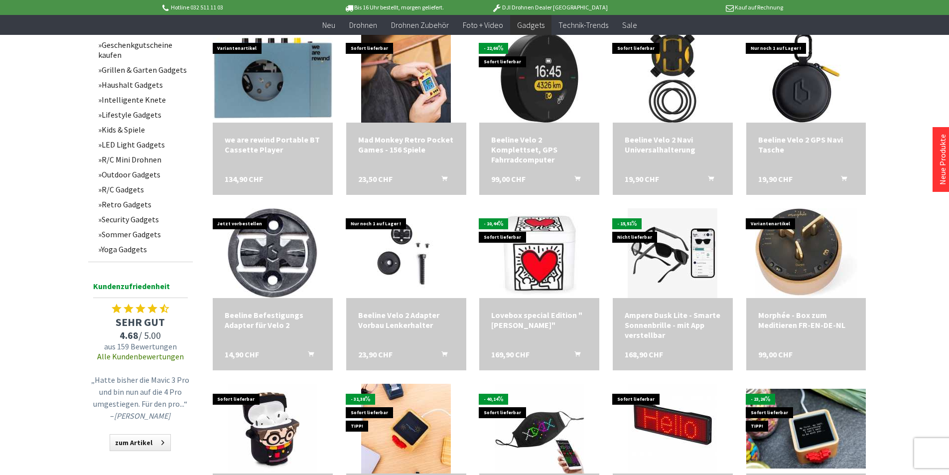
scroll to position [195, 0]
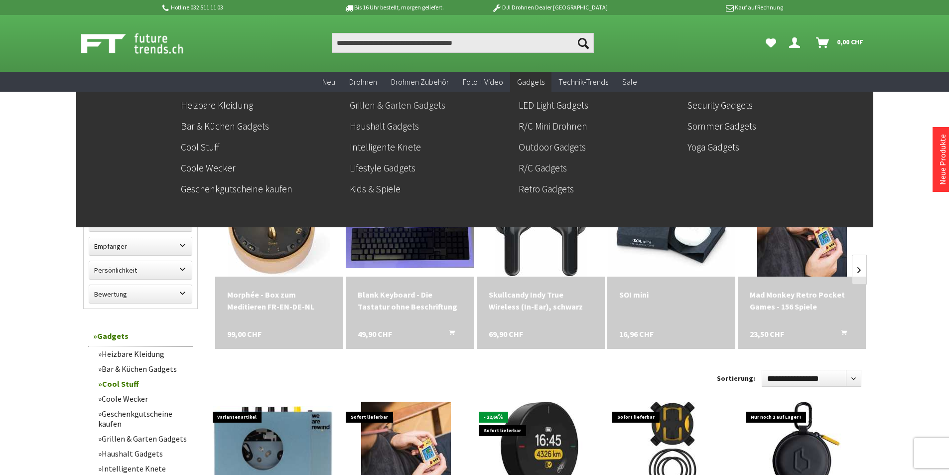
click at [423, 108] on link "Grillen & Garten Gadgets" at bounding box center [430, 105] width 161 height 17
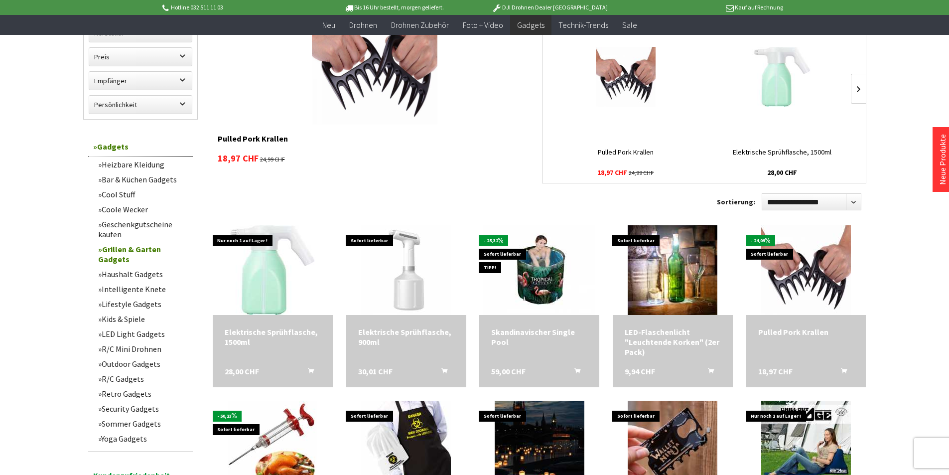
scroll to position [199, 0]
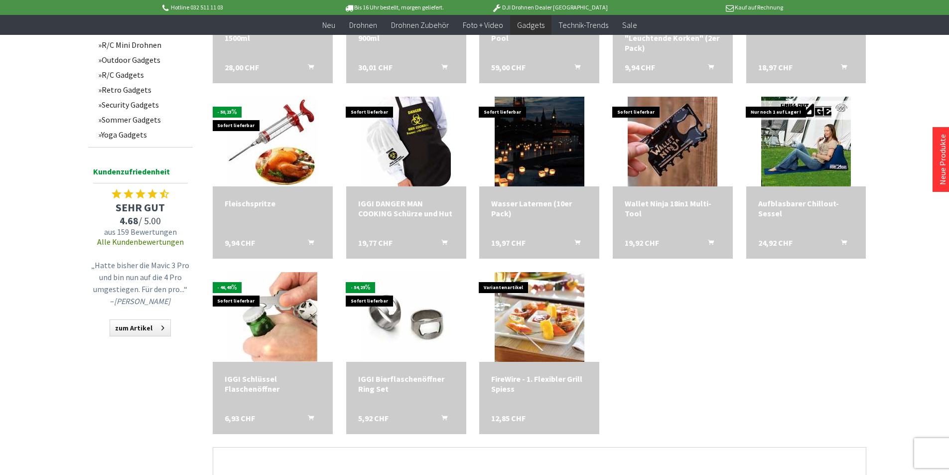
scroll to position [249, 0]
